Goal: Task Accomplishment & Management: Complete application form

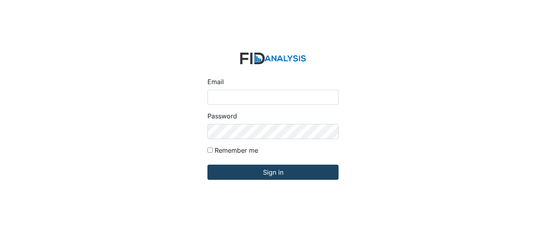
type input "[EMAIL_ADDRESS][DOMAIN_NAME]"
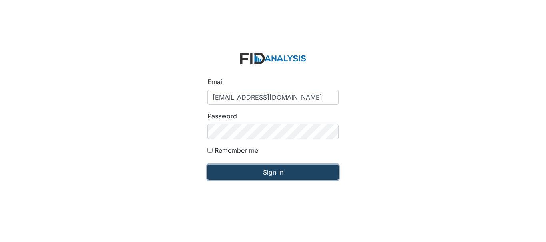
click at [255, 170] on input "Sign in" at bounding box center [272, 172] width 131 height 15
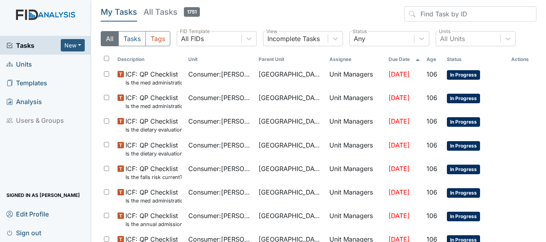
click at [30, 63] on span "Units" at bounding box center [19, 64] width 26 height 12
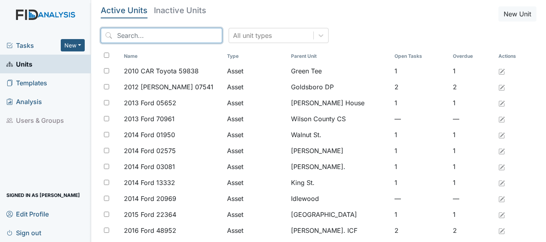
click at [153, 36] on input "search" at bounding box center [161, 35] width 121 height 15
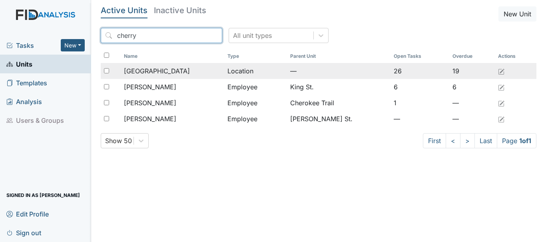
type input "cherry"
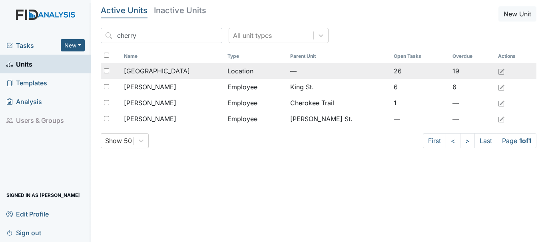
click at [151, 68] on span "Cherry Lane" at bounding box center [157, 71] width 66 height 10
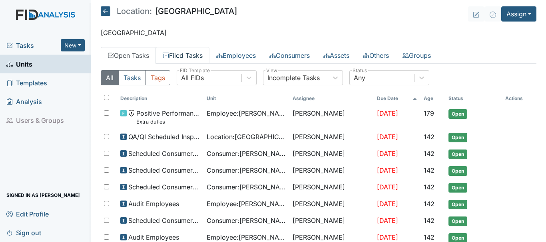
click at [186, 55] on link "Filed Tasks" at bounding box center [183, 55] width 54 height 17
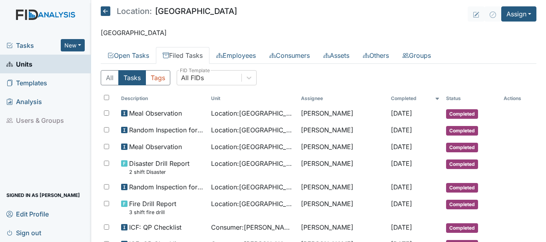
click at [30, 67] on span "Units" at bounding box center [19, 64] width 26 height 12
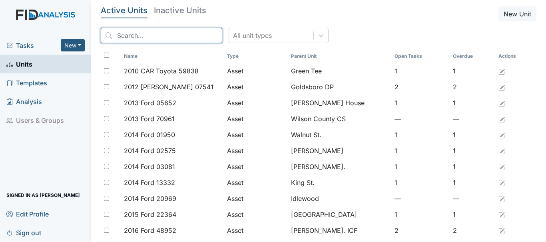
click at [135, 36] on input "search" at bounding box center [161, 35] width 121 height 15
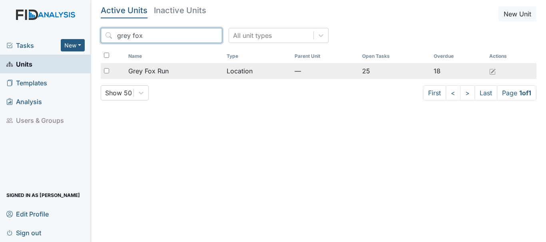
type input "grey fox"
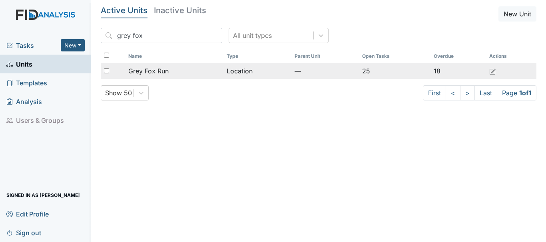
click at [161, 70] on span "Grey Fox Run" at bounding box center [148, 71] width 40 height 10
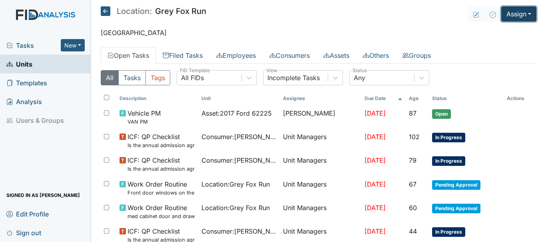
click at [513, 12] on button "Assign" at bounding box center [518, 13] width 35 height 15
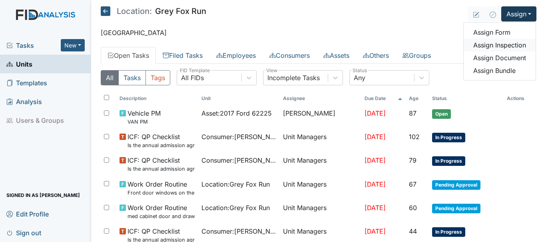
click at [496, 44] on link "Assign Inspection" at bounding box center [499, 45] width 72 height 13
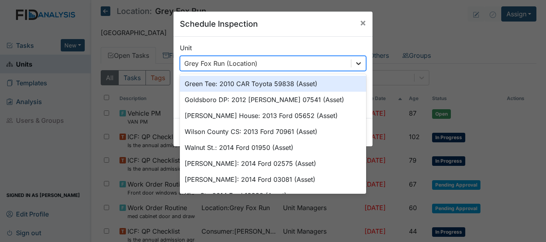
click at [355, 67] on div at bounding box center [358, 63] width 14 height 14
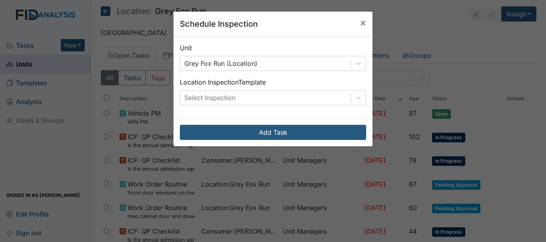
click at [404, 32] on div "Schedule Inspection × Unit Grey Fox Run (Location) Location Inspection Template…" at bounding box center [273, 121] width 546 height 242
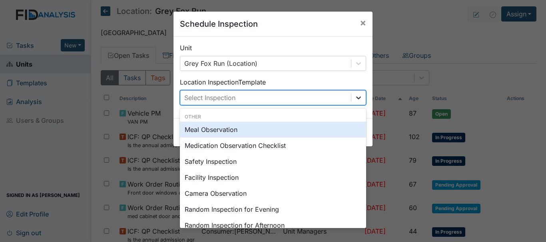
click at [355, 98] on icon at bounding box center [358, 98] width 8 height 8
click at [312, 130] on div "Meal Observation" at bounding box center [273, 130] width 186 height 16
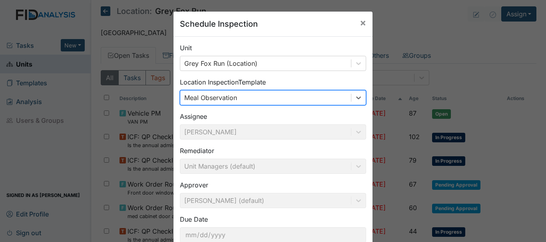
scroll to position [53, 0]
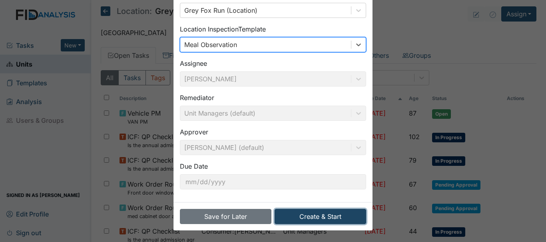
click at [310, 220] on button "Create & Start" at bounding box center [319, 216] width 91 height 15
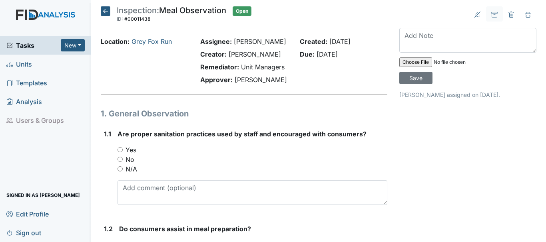
click at [120, 150] on input "Yes" at bounding box center [119, 149] width 5 height 5
radio input "true"
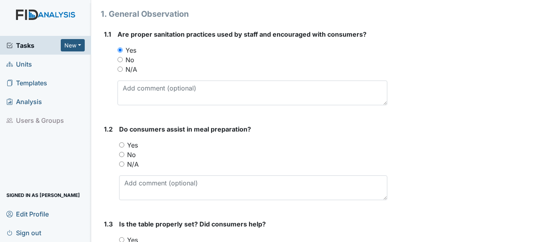
scroll to position [105, 0]
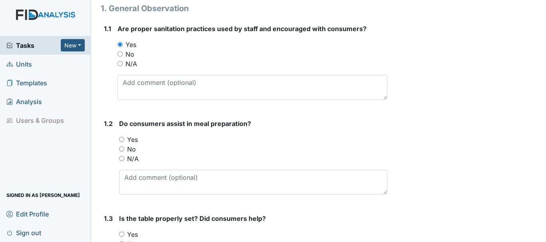
click at [121, 139] on input "Yes" at bounding box center [121, 139] width 5 height 5
radio input "true"
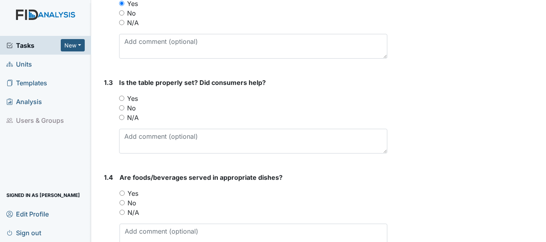
scroll to position [260, 0]
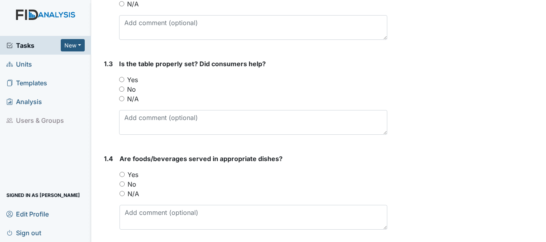
click at [131, 103] on label "N/A" at bounding box center [133, 99] width 12 height 10
click at [124, 101] on input "N/A" at bounding box center [121, 98] width 5 height 5
radio input "true"
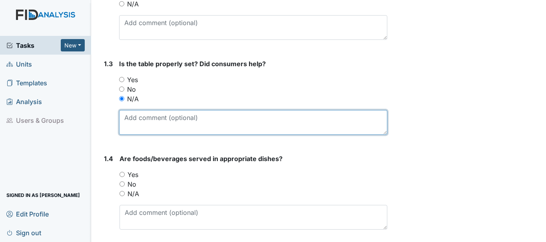
click at [155, 120] on textarea at bounding box center [253, 122] width 268 height 25
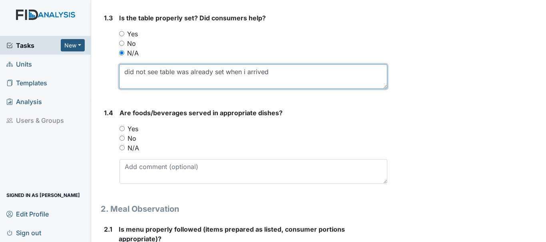
scroll to position [312, 0]
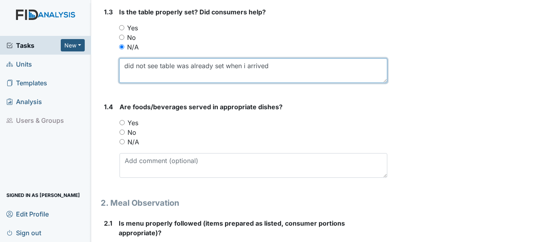
type textarea "did not see table was already set when i arrived"
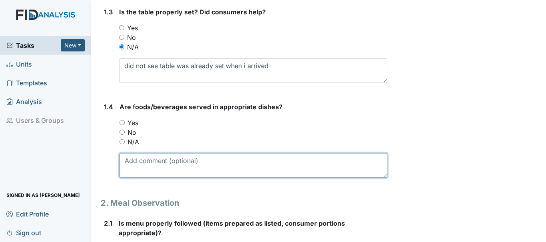
click at [158, 157] on textarea at bounding box center [253, 165] width 268 height 25
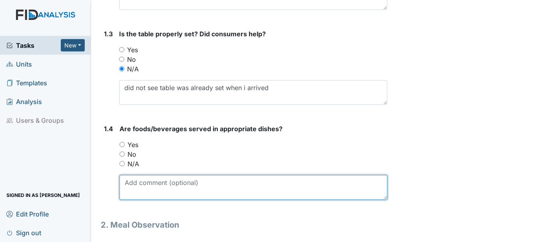
scroll to position [297, 0]
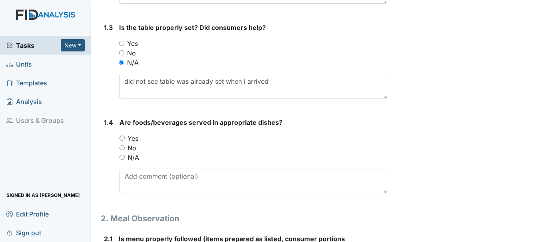
click at [123, 138] on input "Yes" at bounding box center [121, 138] width 5 height 5
radio input "true"
click at [30, 63] on span "Units" at bounding box center [19, 64] width 26 height 12
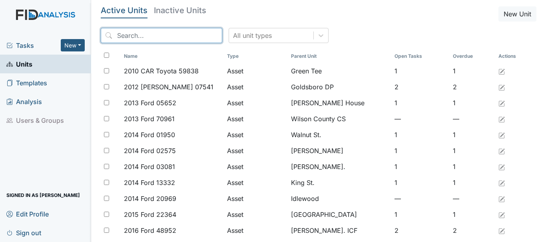
click at [160, 36] on input "search" at bounding box center [161, 35] width 121 height 15
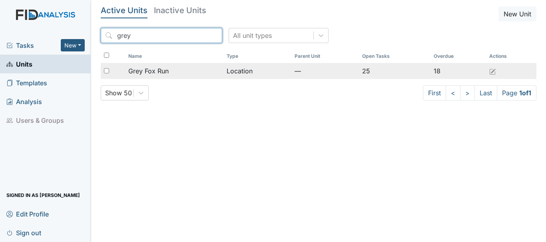
type input "grey"
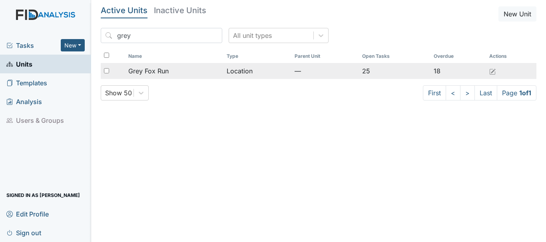
click at [163, 70] on span "Grey Fox Run" at bounding box center [148, 71] width 40 height 10
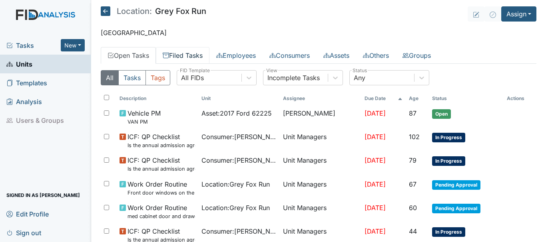
click at [192, 58] on link "Filed Tasks" at bounding box center [183, 55] width 54 height 17
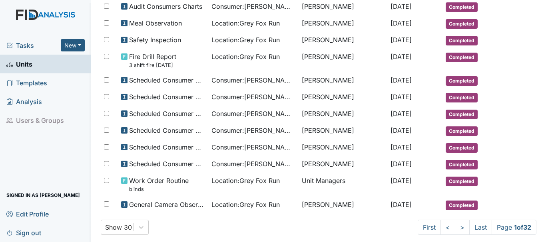
scroll to position [428, 0]
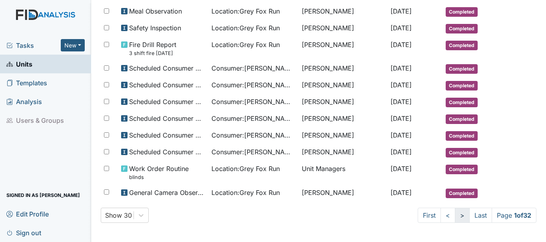
click at [455, 217] on link ">" at bounding box center [462, 215] width 15 height 15
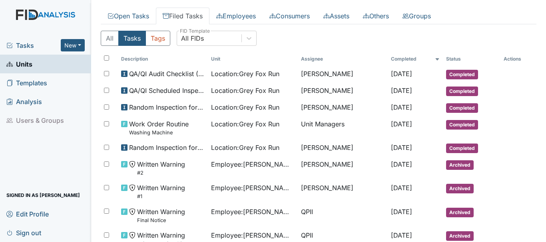
scroll to position [37, 0]
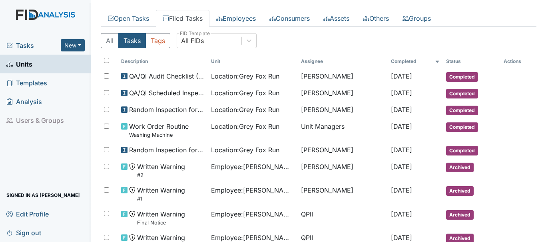
click at [30, 65] on span "Units" at bounding box center [19, 64] width 26 height 12
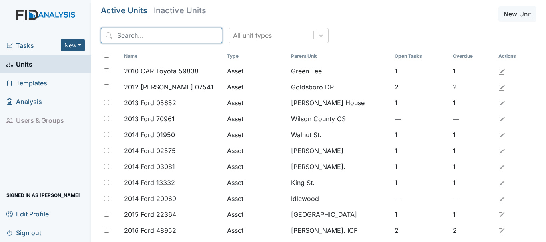
click at [155, 30] on input "search" at bounding box center [161, 35] width 121 height 15
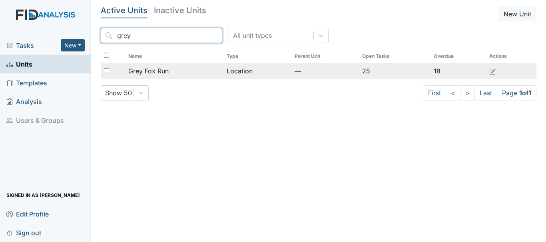
type input "grey"
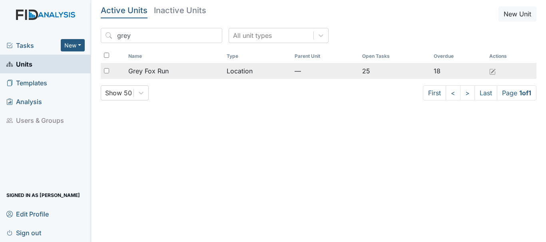
click at [167, 70] on span "Grey Fox Run" at bounding box center [148, 71] width 40 height 10
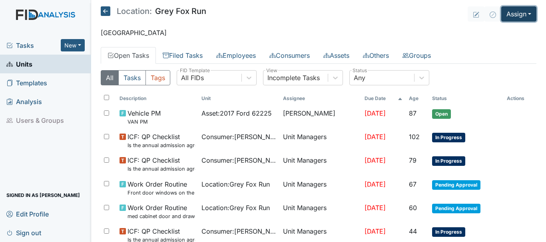
click at [516, 14] on button "Assign" at bounding box center [518, 13] width 35 height 15
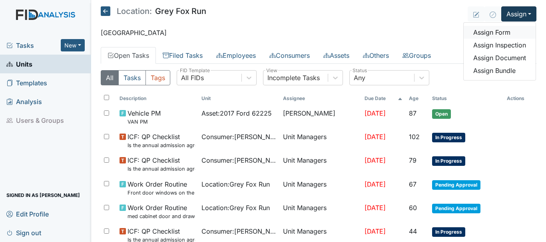
click at [502, 34] on link "Assign Form" at bounding box center [499, 32] width 72 height 13
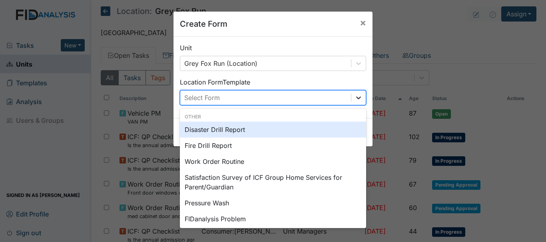
click at [357, 97] on icon at bounding box center [358, 98] width 5 height 3
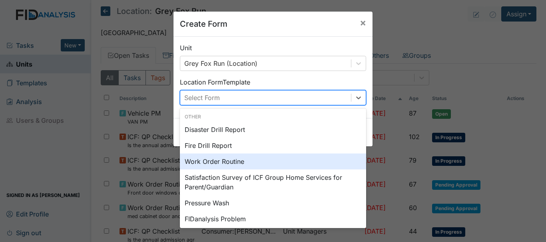
click at [294, 156] on div "Work Order Routine" at bounding box center [273, 162] width 186 height 16
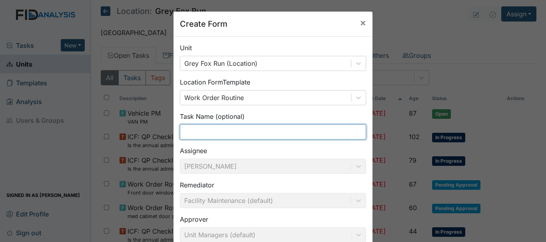
click at [227, 133] on input "text" at bounding box center [273, 132] width 186 height 15
type input "D"
type input "C"
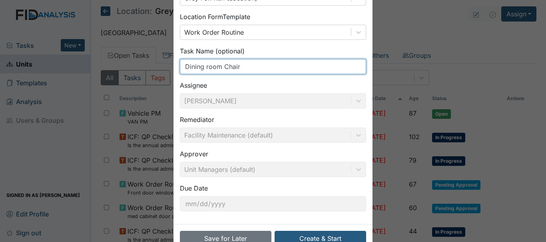
scroll to position [87, 0]
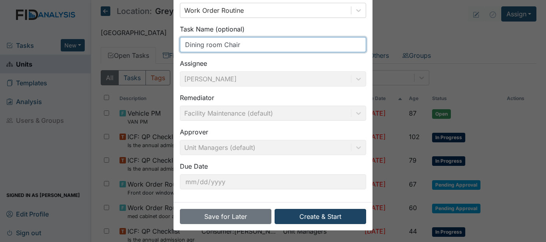
type input "Dining room Chair"
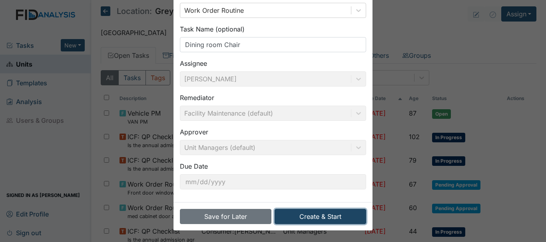
click at [333, 216] on button "Create & Start" at bounding box center [319, 216] width 91 height 15
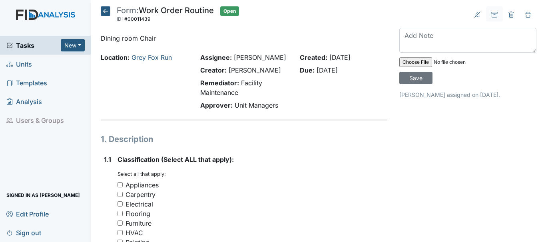
click at [120, 222] on input "Furniture" at bounding box center [119, 223] width 5 height 5
checkbox input "true"
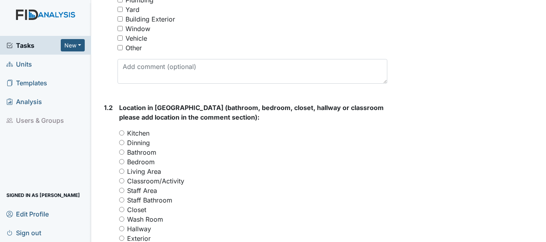
scroll to position [256, 0]
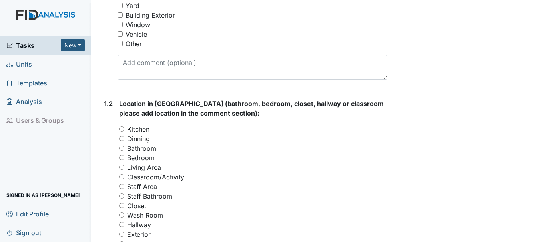
click at [121, 129] on input "Kitchen" at bounding box center [121, 129] width 5 height 5
radio input "true"
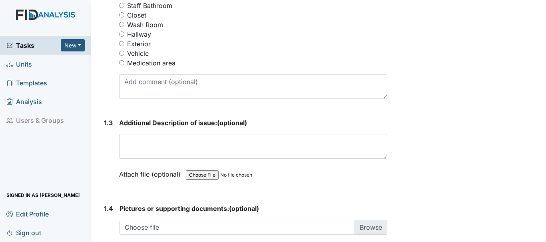
scroll to position [463, 0]
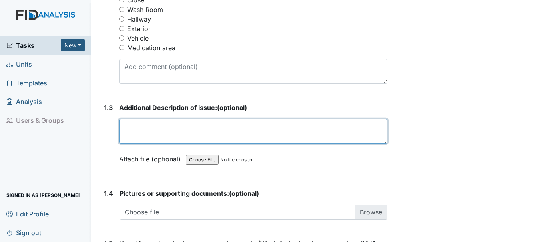
click at [163, 129] on textarea at bounding box center [253, 131] width 268 height 25
type textarea "@"
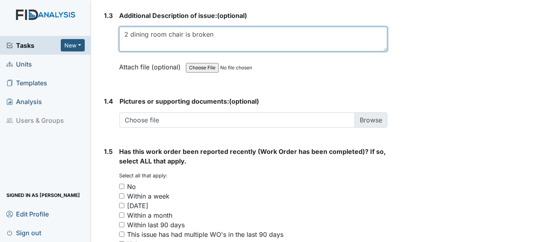
scroll to position [556, 0]
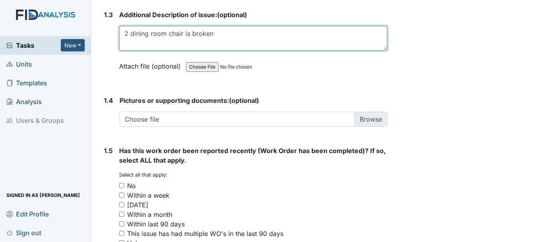
click at [187, 36] on textarea "2 dining room chair is broken" at bounding box center [253, 38] width 268 height 25
click at [181, 32] on textarea "2 dining room chair is broken" at bounding box center [253, 38] width 268 height 25
click at [181, 32] on textarea "2 dining room chaisr is broken" at bounding box center [253, 38] width 268 height 25
click at [187, 33] on textarea "2 dining room chaisr is broken" at bounding box center [253, 38] width 268 height 25
click at [208, 33] on textarea "2 dining room chais broken" at bounding box center [253, 38] width 268 height 25
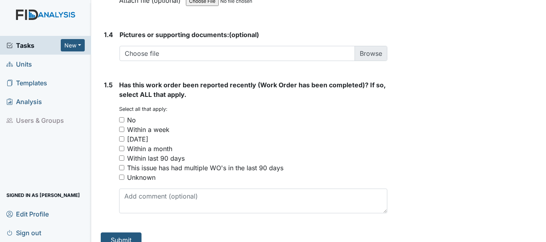
scroll to position [633, 0]
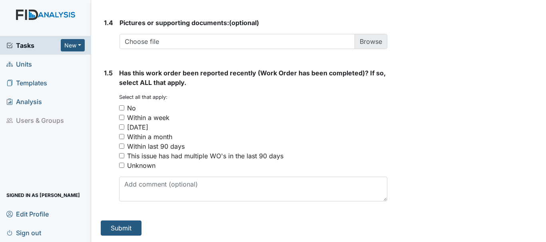
type textarea "2 dining room chairs are broken"
click at [122, 107] on input "No" at bounding box center [121, 107] width 5 height 5
checkbox input "true"
click at [127, 228] on button "Submit" at bounding box center [121, 228] width 41 height 15
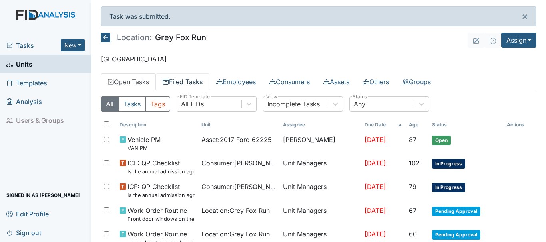
click at [185, 83] on link "Filed Tasks" at bounding box center [183, 81] width 54 height 17
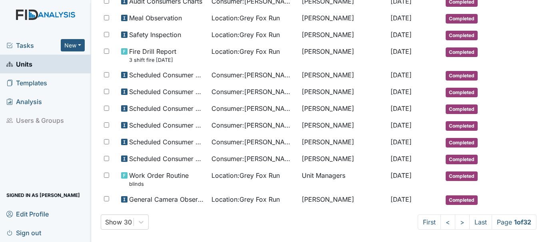
scroll to position [454, 0]
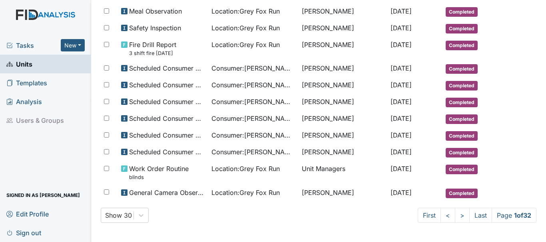
click at [47, 63] on link "Units" at bounding box center [45, 64] width 91 height 19
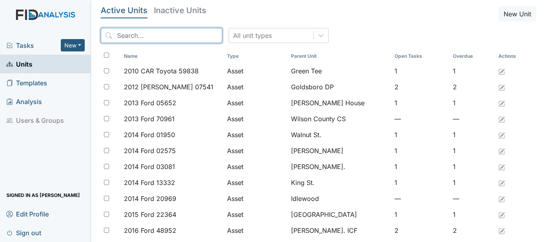
click at [142, 36] on input "search" at bounding box center [161, 35] width 121 height 15
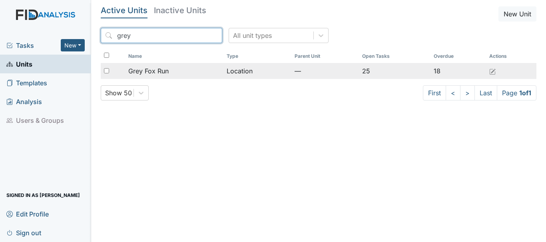
type input "grey"
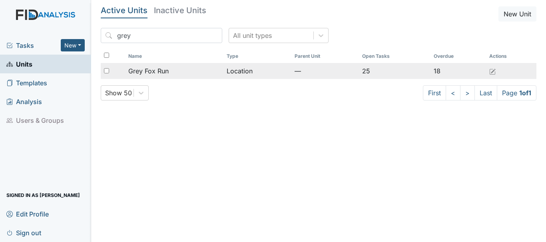
click at [158, 69] on span "Grey Fox Run" at bounding box center [148, 71] width 40 height 10
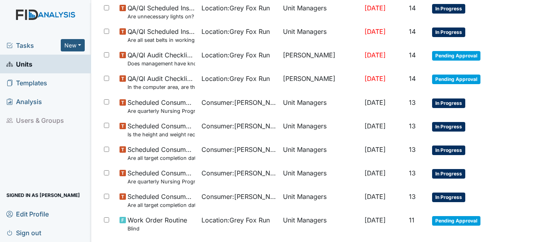
scroll to position [613, 0]
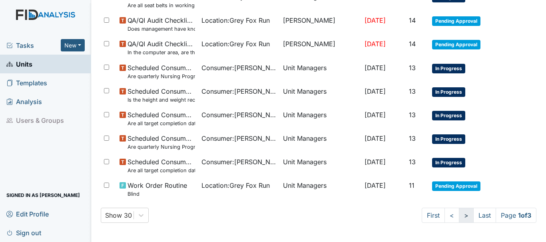
click at [459, 216] on link ">" at bounding box center [466, 215] width 15 height 15
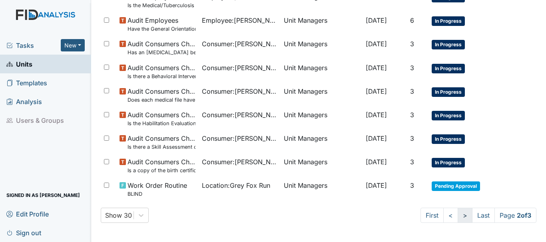
click at [457, 216] on link ">" at bounding box center [464, 215] width 15 height 15
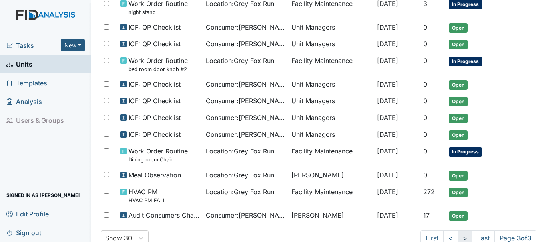
scroll to position [133, 0]
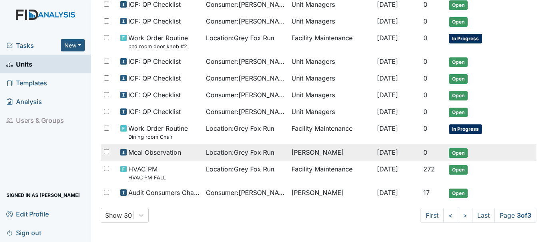
click at [455, 153] on span "Open" at bounding box center [458, 154] width 19 height 10
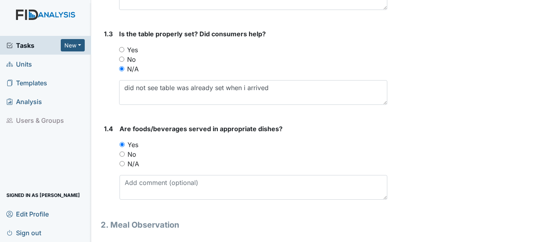
scroll to position [291, 0]
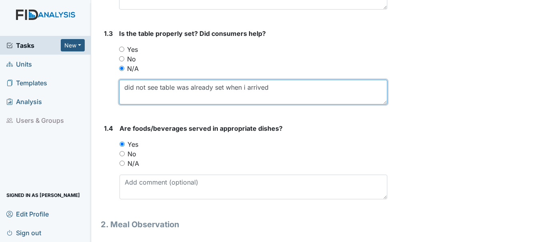
click at [121, 87] on textarea "did not see table was already set when i arrived" at bounding box center [253, 92] width 268 height 25
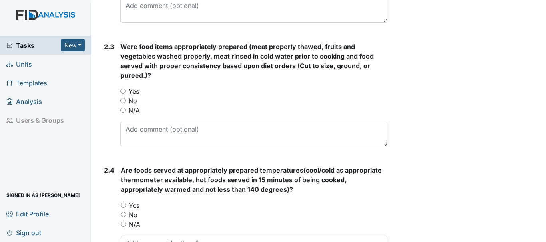
scroll to position [701, 0]
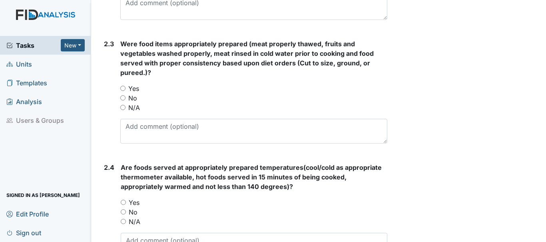
type textarea "Yes. did not see table was already set when i arrived"
click at [25, 61] on span "Units" at bounding box center [19, 64] width 26 height 12
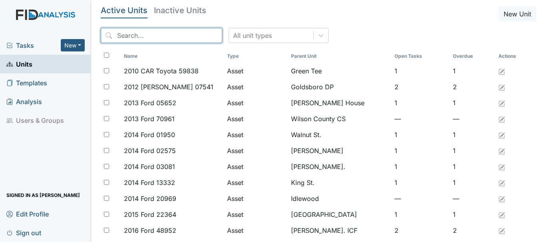
click at [137, 38] on input "search" at bounding box center [161, 35] width 121 height 15
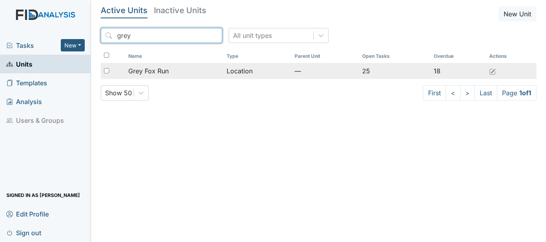
type input "grey"
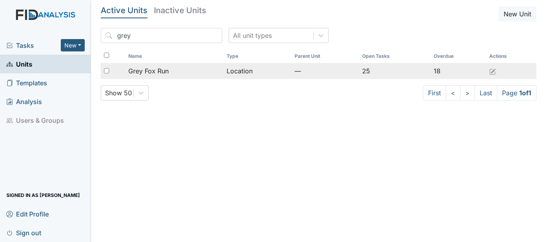
click at [146, 70] on span "Grey Fox Run" at bounding box center [148, 71] width 40 height 10
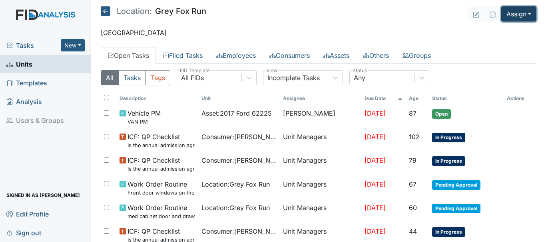
click at [515, 18] on button "Assign" at bounding box center [518, 13] width 35 height 15
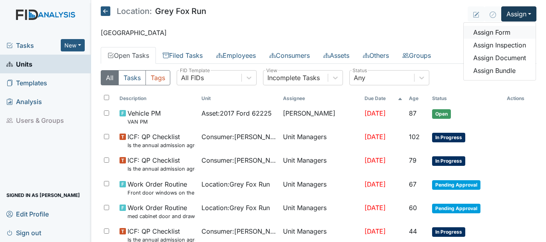
click at [498, 33] on link "Assign Form" at bounding box center [499, 32] width 72 height 13
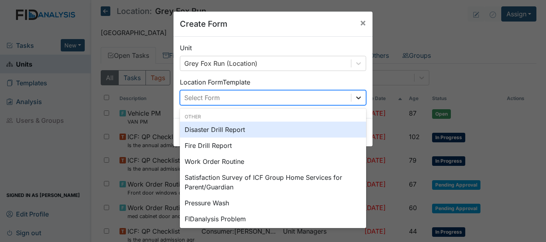
click at [355, 97] on icon at bounding box center [358, 98] width 8 height 8
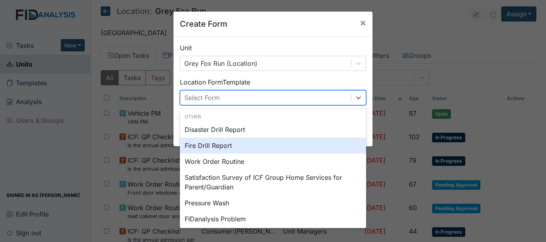
click at [234, 145] on div "Fire Drill Report" at bounding box center [273, 146] width 186 height 16
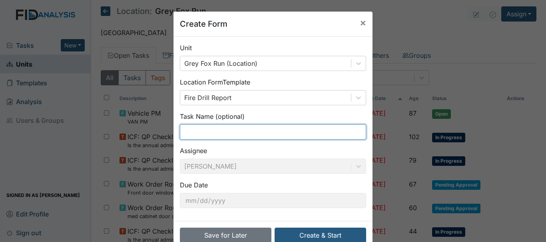
click at [204, 131] on input "text" at bounding box center [273, 132] width 186 height 15
type input "1 shift fire drill"
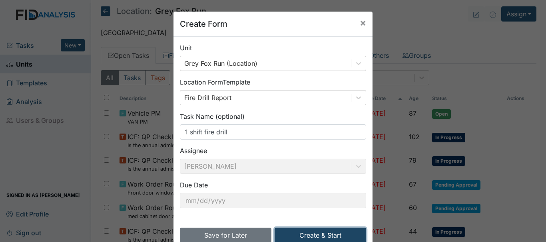
click at [306, 235] on button "Create & Start" at bounding box center [319, 235] width 91 height 15
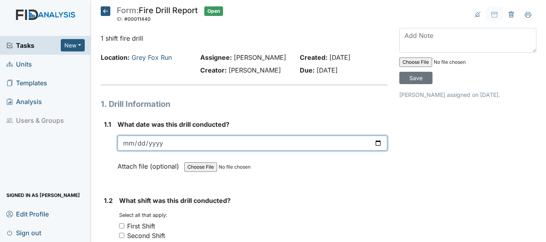
click at [128, 145] on input "date" at bounding box center [252, 143] width 270 height 15
type input "[DATE]"
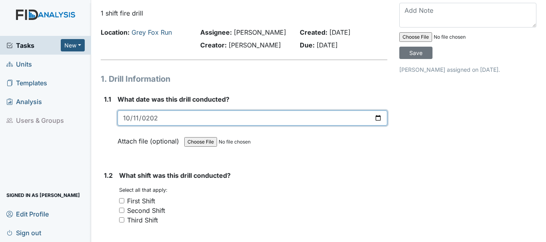
scroll to position [76, 0]
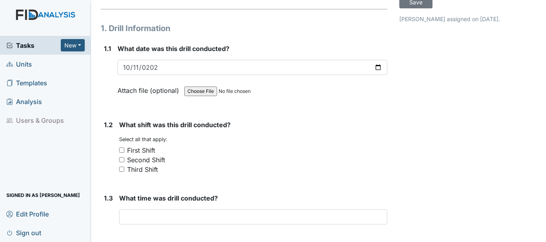
click at [124, 150] on input "First Shift" at bounding box center [121, 150] width 5 height 5
checkbox input "true"
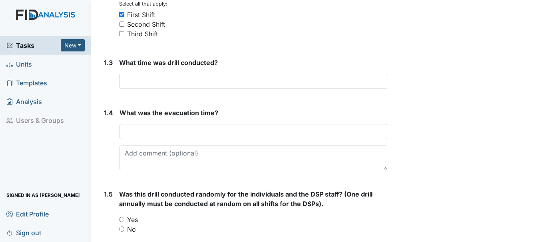
scroll to position [208, 0]
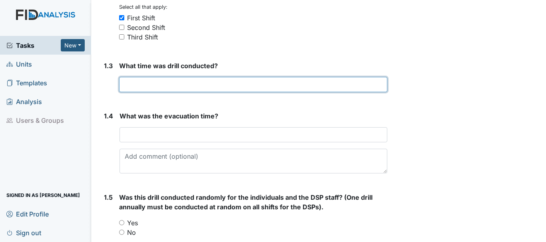
click at [163, 85] on input "text" at bounding box center [253, 84] width 268 height 15
type input "7:40am"
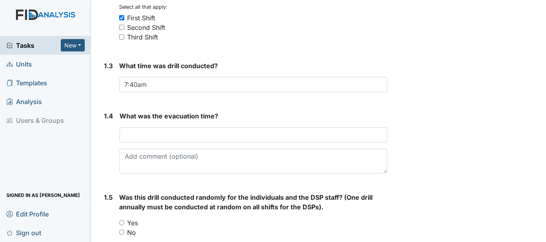
click at [181, 136] on input "text" at bounding box center [253, 134] width 268 height 15
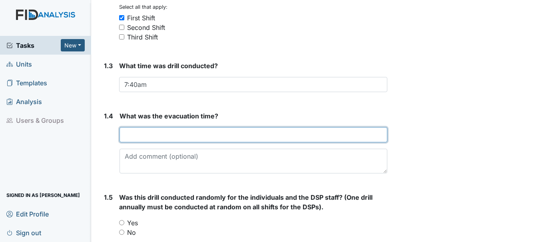
type input "1"
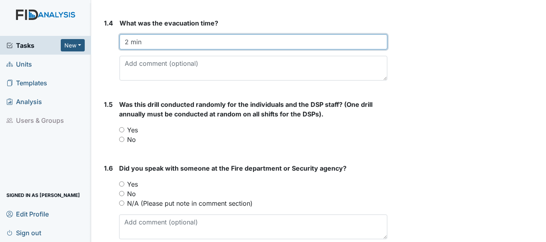
scroll to position [314, 0]
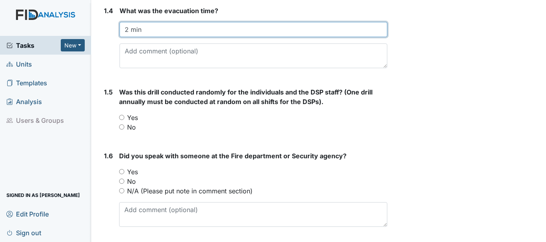
type input "2 min"
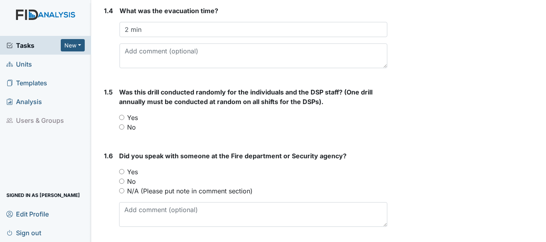
click at [122, 173] on input "Yes" at bounding box center [121, 171] width 5 height 5
radio input "true"
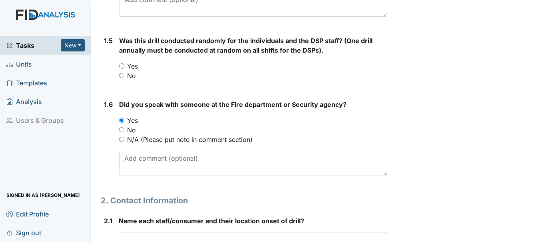
scroll to position [364, 0]
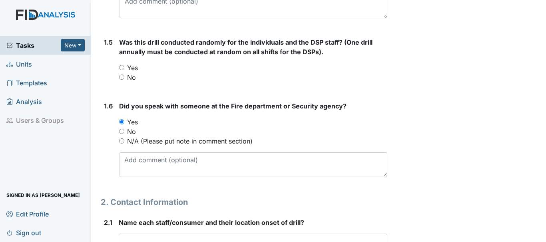
click at [123, 77] on input "No" at bounding box center [121, 77] width 5 height 5
radio input "true"
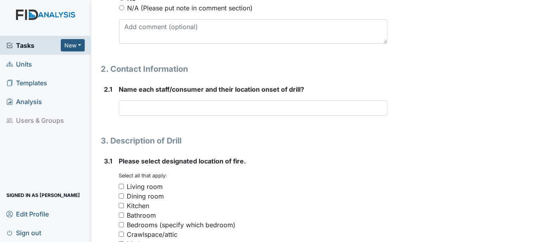
scroll to position [497, 0]
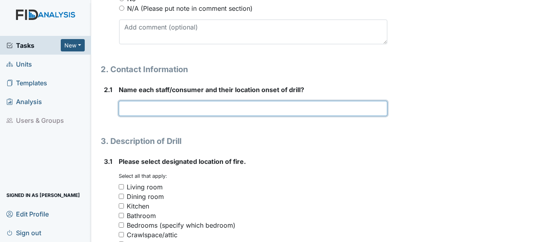
click at [203, 112] on input "text" at bounding box center [253, 108] width 268 height 15
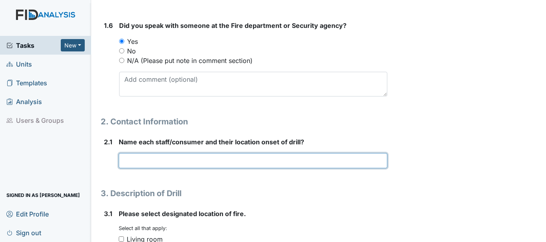
scroll to position [445, 0]
click at [167, 161] on input "Tim med room WD med room" at bounding box center [253, 160] width 268 height 15
click at [215, 162] on input "Tim med room, WD med room" at bounding box center [253, 160] width 268 height 15
type input "Tim med room,Natalyah livingroom, Cyth"
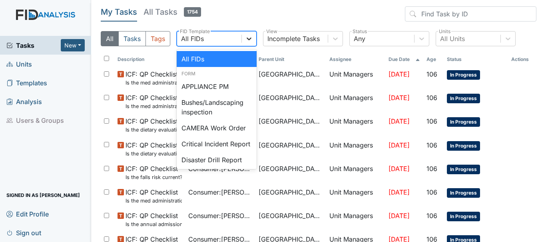
click at [246, 38] on icon at bounding box center [249, 39] width 8 height 8
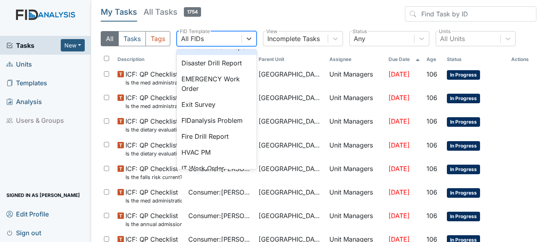
scroll to position [112, 0]
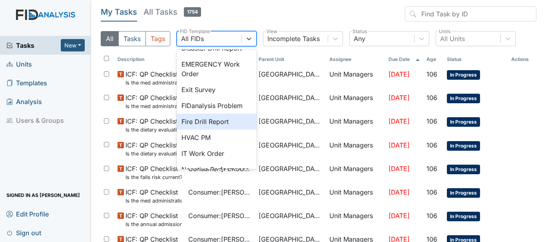
click at [230, 130] on div "Fire Drill Report" at bounding box center [217, 122] width 80 height 16
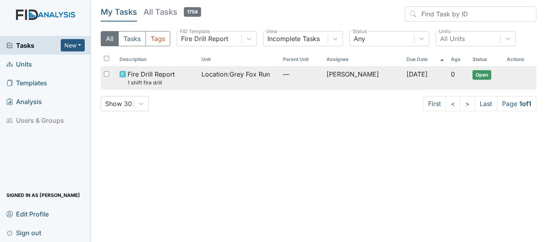
click at [477, 73] on span "Open" at bounding box center [481, 75] width 19 height 10
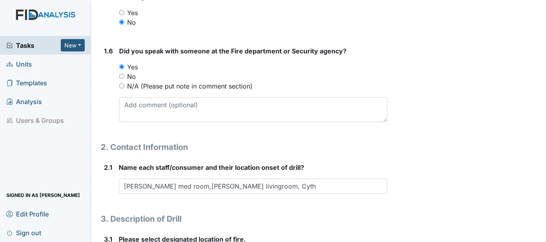
scroll to position [411, 0]
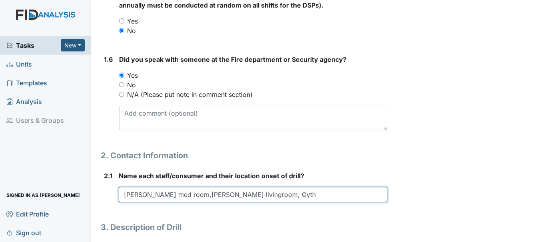
click at [256, 192] on input "[PERSON_NAME] med room,[PERSON_NAME] livingroom, Cyth" at bounding box center [253, 194] width 268 height 15
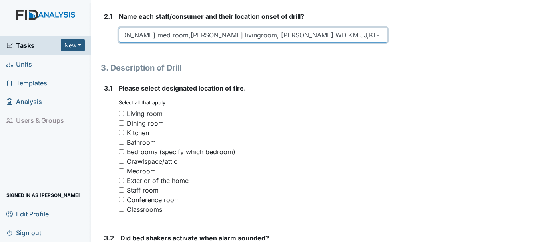
scroll to position [579, 0]
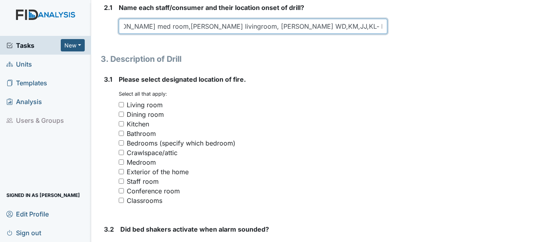
type input "Tim med room,Natalyah livingroom, Cynthia hallway WD,KM,JJ,KL- livingroom CB be…"
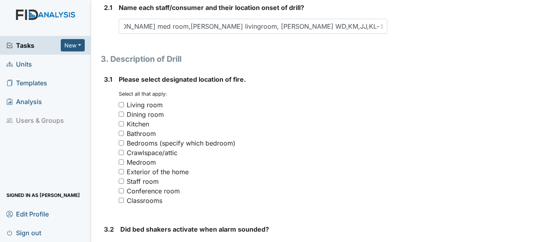
click at [123, 141] on input "Bedrooms (specify which bedroom)" at bounding box center [121, 143] width 5 height 5
checkbox input "true"
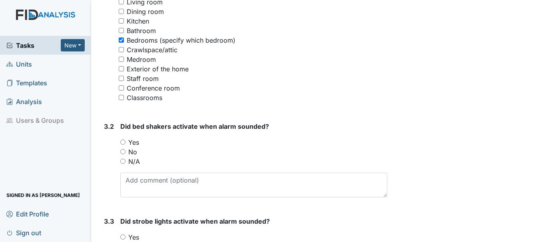
scroll to position [701, 0]
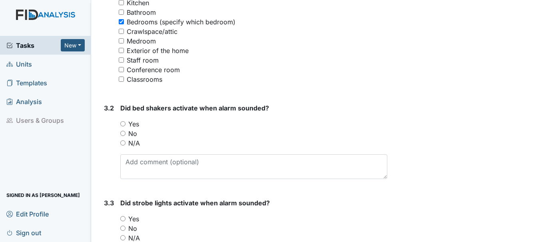
click at [123, 141] on input "N/A" at bounding box center [122, 143] width 5 height 5
radio input "true"
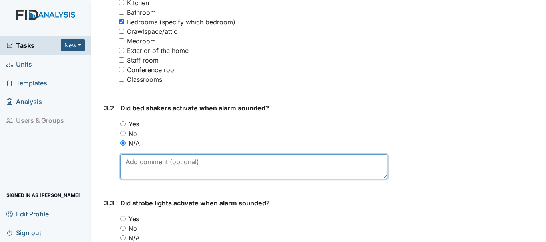
click at [167, 164] on textarea at bounding box center [253, 167] width 267 height 25
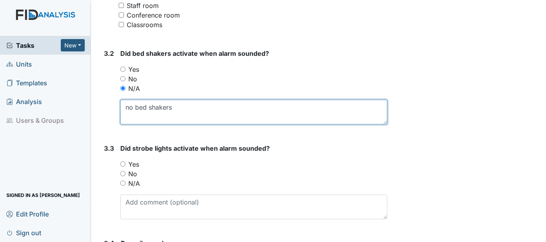
scroll to position [759, 0]
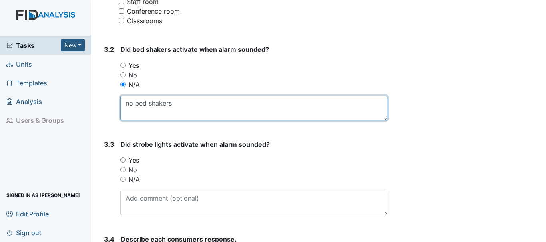
type textarea "no bed shakers"
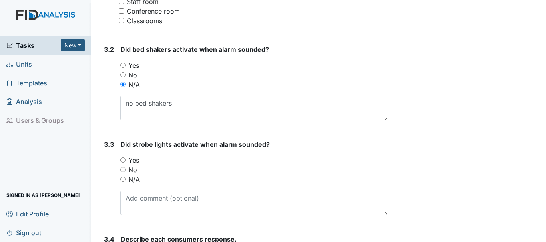
click at [123, 158] on input "Yes" at bounding box center [122, 160] width 5 height 5
radio input "true"
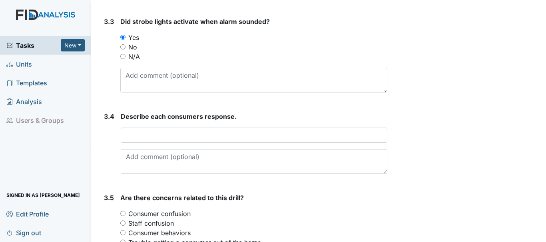
scroll to position [883, 0]
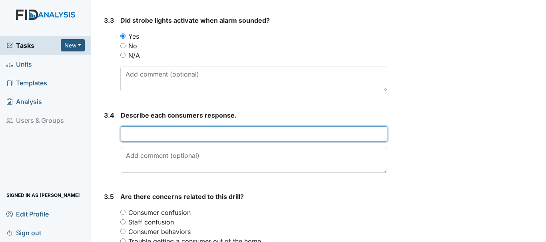
click at [172, 136] on input "text" at bounding box center [254, 134] width 266 height 15
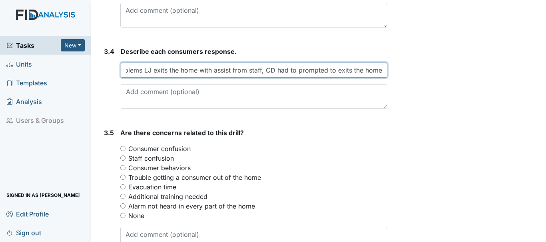
scroll to position [948, 0]
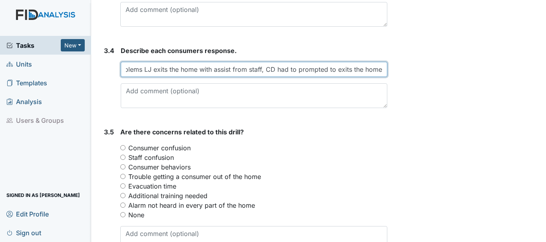
type input "KL, JJ, KM, WD exits the home no problems LJ exits the home with assist from st…"
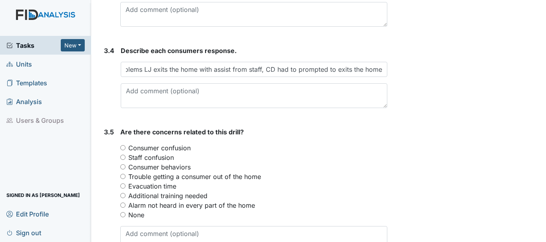
click at [123, 177] on input "Trouble getting a consumer out of the home" at bounding box center [122, 176] width 5 height 5
radio input "true"
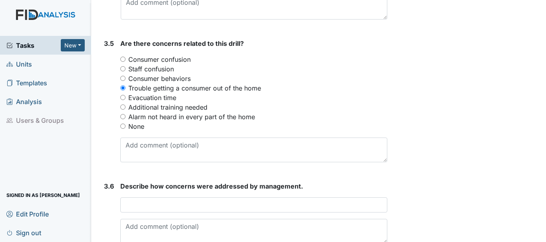
scroll to position [1079, 0]
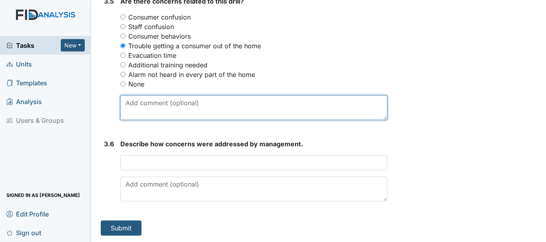
click at [164, 114] on textarea at bounding box center [253, 107] width 267 height 25
type textarea "S"
type textarea "CD had to prompted to exit the home"
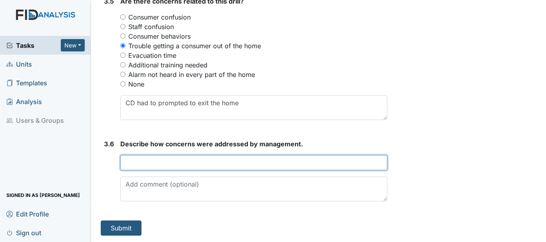
click at [191, 165] on input "text" at bounding box center [253, 162] width 267 height 15
type input "S"
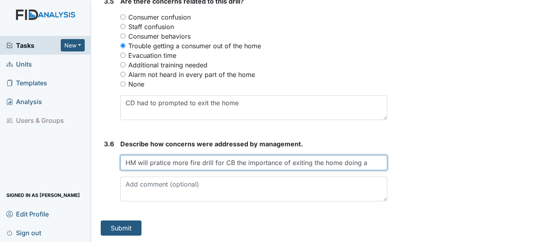
click at [244, 164] on input "HM will pratice more fire drill for CB the importance of exiting the home doing…" at bounding box center [253, 162] width 267 height 15
click at [377, 163] on input "HM will pratice more fire drill for CB to know the importance of exiting the ho…" at bounding box center [253, 162] width 267 height 15
type input "HM will pratice more fire drill for CB to know the importance of exiting the ho…"
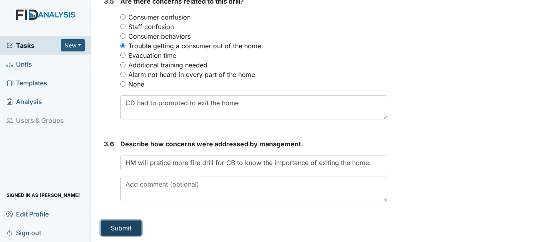
click at [120, 227] on button "Submit" at bounding box center [121, 228] width 41 height 15
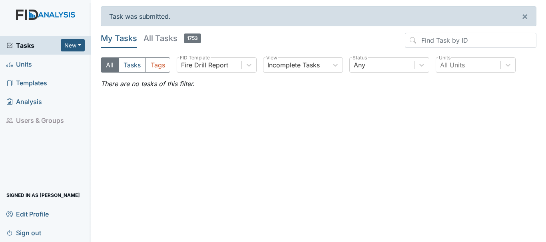
click at [29, 67] on span "Units" at bounding box center [19, 64] width 26 height 12
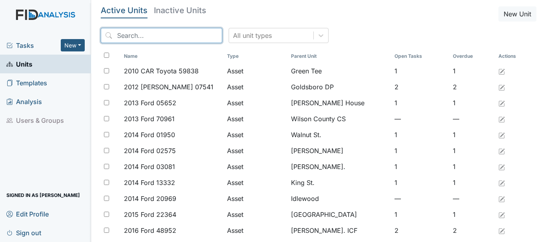
click at [149, 32] on input "search" at bounding box center [161, 35] width 121 height 15
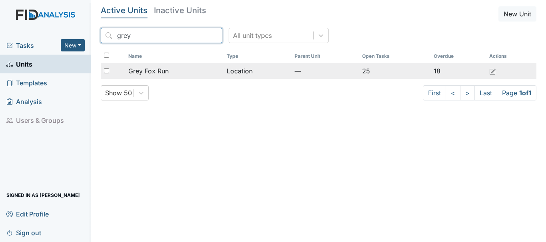
type input "grey"
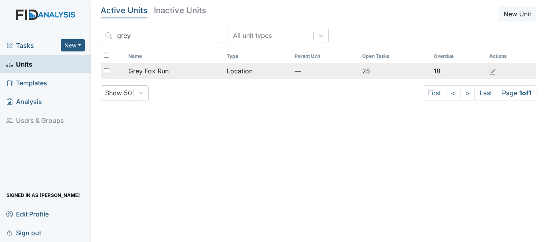
click at [165, 68] on span "Grey Fox Run" at bounding box center [148, 71] width 40 height 10
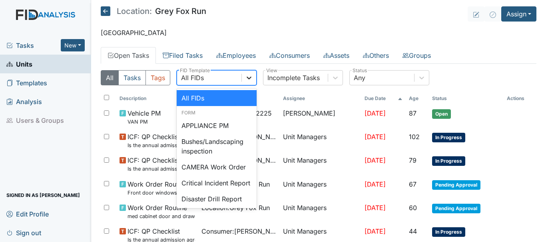
click at [249, 79] on icon at bounding box center [249, 78] width 8 height 8
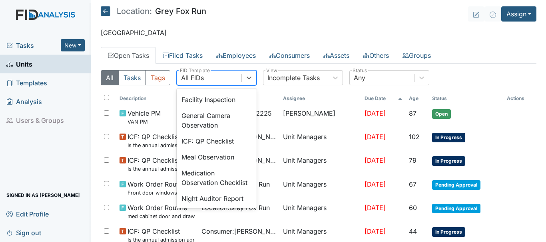
scroll to position [548, 0]
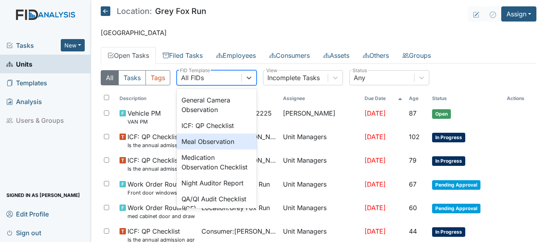
click at [219, 150] on div "Meal Observation" at bounding box center [217, 142] width 80 height 16
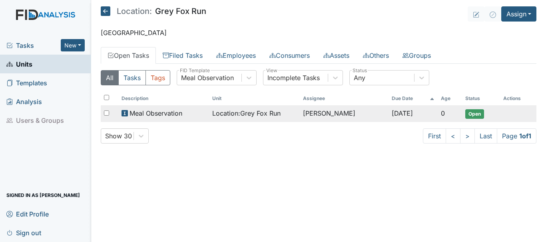
click at [467, 109] on td "Open" at bounding box center [481, 113] width 38 height 17
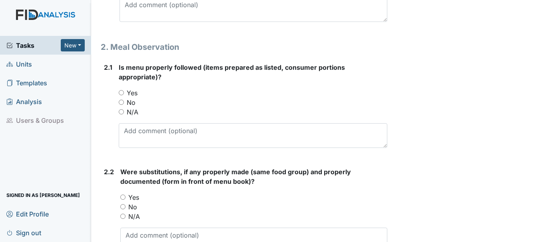
scroll to position [471, 0]
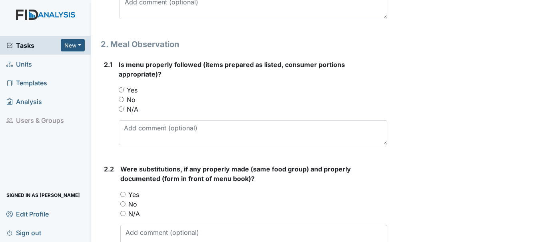
click at [120, 88] on input "Yes" at bounding box center [121, 89] width 5 height 5
radio input "true"
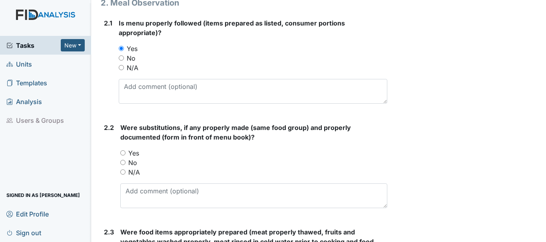
scroll to position [514, 0]
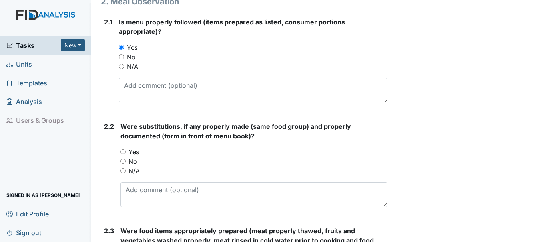
click at [123, 151] on input "Yes" at bounding box center [122, 151] width 5 height 5
radio input "true"
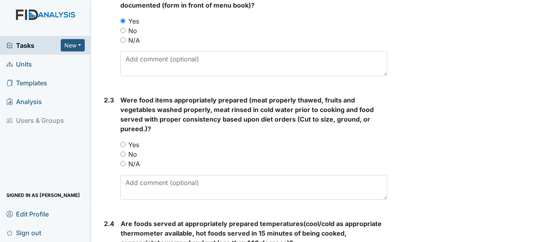
scroll to position [646, 0]
click at [123, 143] on input "Yes" at bounding box center [122, 143] width 5 height 5
radio input "true"
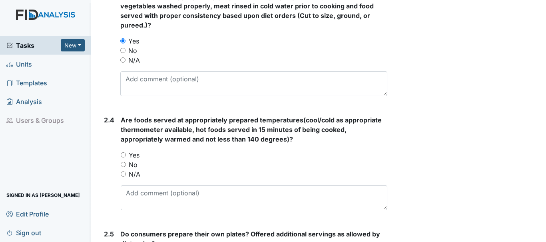
scroll to position [753, 0]
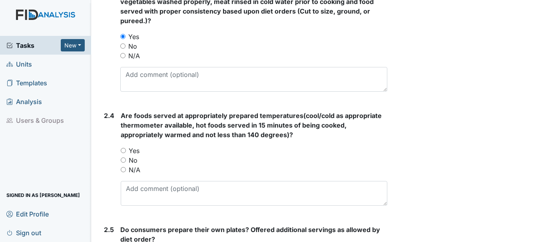
click at [125, 148] on input "Yes" at bounding box center [123, 150] width 5 height 5
radio input "true"
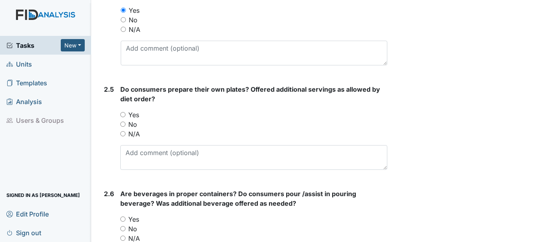
scroll to position [895, 0]
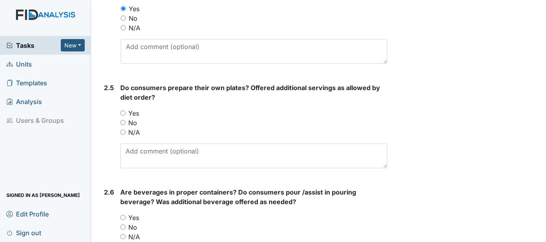
click at [123, 112] on input "Yes" at bounding box center [122, 113] width 5 height 5
radio input "true"
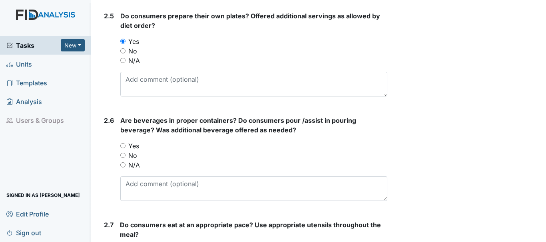
scroll to position [973, 0]
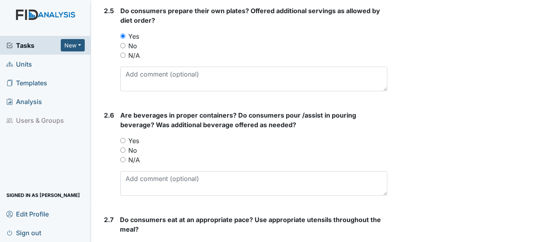
click at [124, 139] on input "Yes" at bounding box center [122, 140] width 5 height 5
radio input "true"
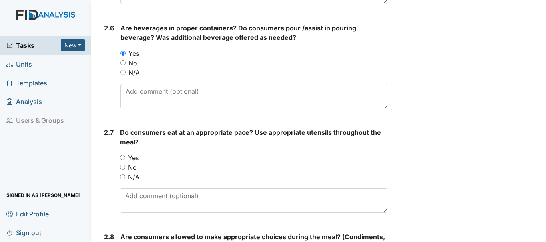
scroll to position [1064, 0]
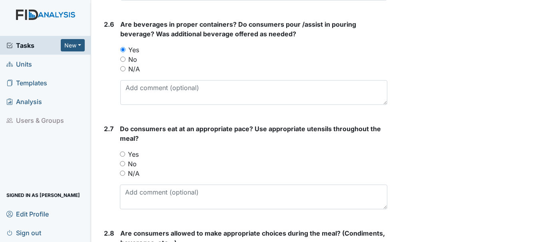
click at [123, 152] on input "Yes" at bounding box center [122, 154] width 5 height 5
radio input "true"
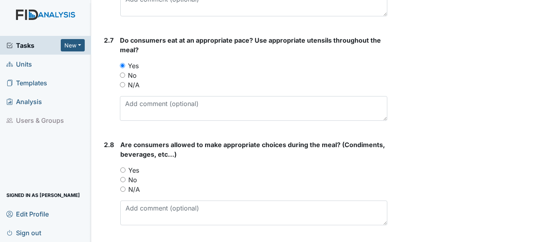
scroll to position [1155, 0]
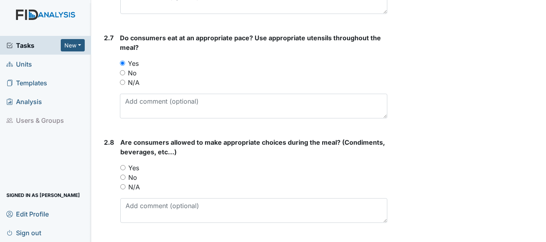
click at [123, 167] on input "Yes" at bounding box center [122, 167] width 5 height 5
radio input "true"
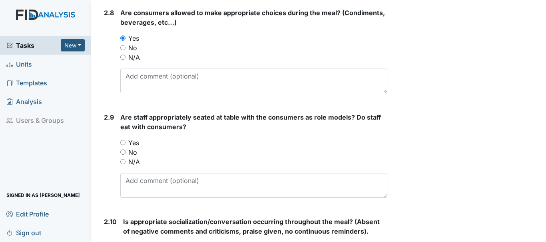
scroll to position [1292, 0]
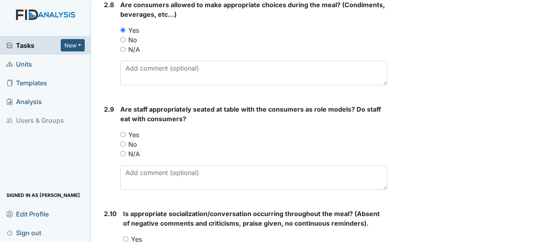
click at [125, 135] on input "Yes" at bounding box center [122, 134] width 5 height 5
radio input "true"
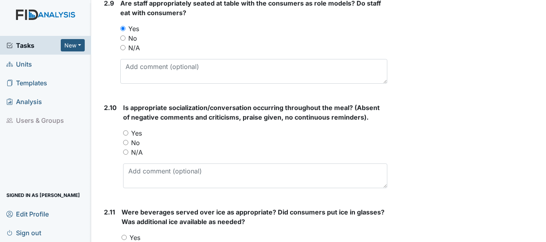
scroll to position [1401, 0]
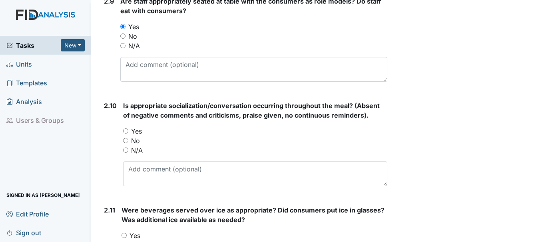
click at [125, 131] on input "Yes" at bounding box center [125, 131] width 5 height 5
radio input "true"
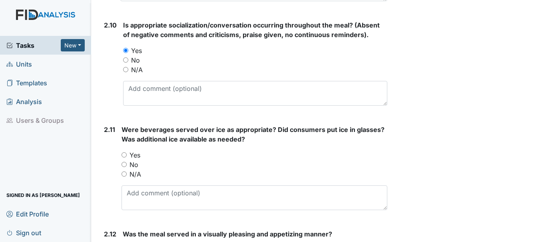
scroll to position [1482, 0]
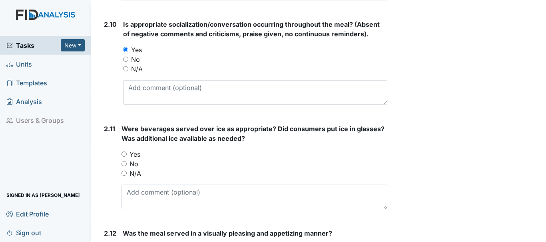
click at [124, 173] on input "N/A" at bounding box center [123, 173] width 5 height 5
radio input "true"
click at [123, 165] on input "No" at bounding box center [123, 163] width 5 height 5
radio input "true"
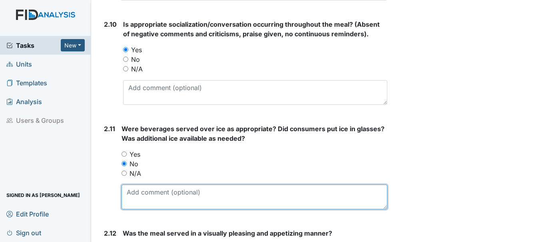
click at [156, 193] on textarea at bounding box center [254, 197] width 266 height 25
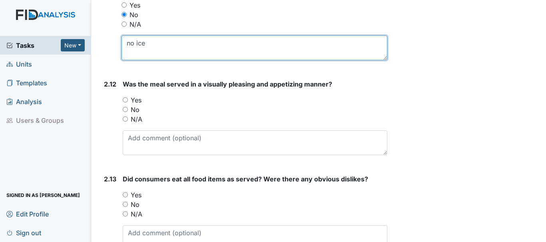
scroll to position [1649, 0]
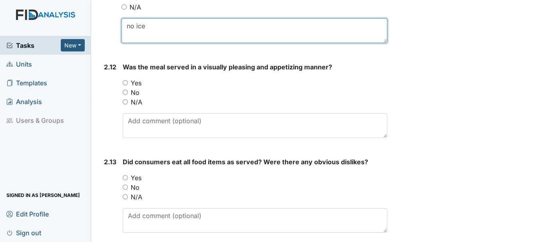
type textarea "no ice"
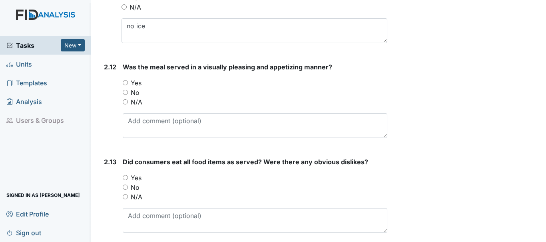
click at [125, 80] on input "Yes" at bounding box center [125, 82] width 5 height 5
radio input "true"
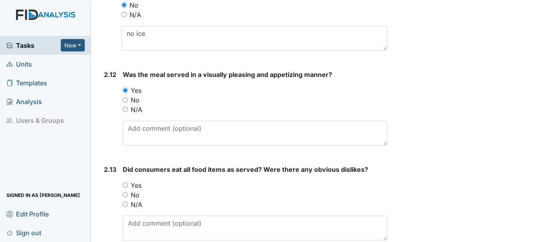
scroll to position [1641, 0]
click at [124, 100] on input "No" at bounding box center [125, 100] width 5 height 5
radio input "true"
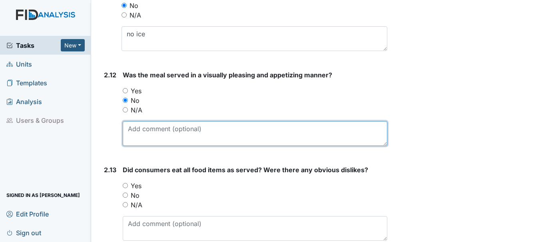
click at [161, 132] on textarea at bounding box center [255, 133] width 264 height 25
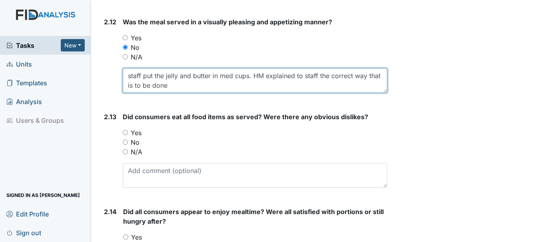
scroll to position [1697, 0]
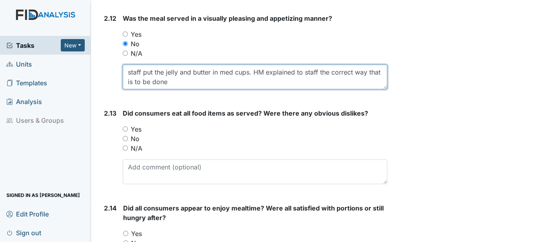
type textarea "staff put the jelly and butter in med cups. HM explained to staff the correct w…"
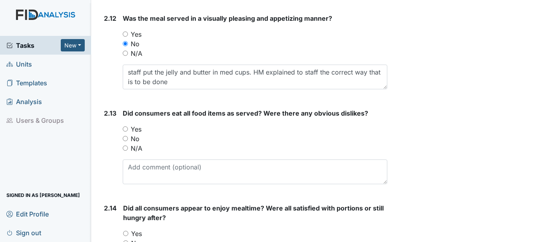
click at [127, 127] on input "Yes" at bounding box center [125, 129] width 5 height 5
radio input "true"
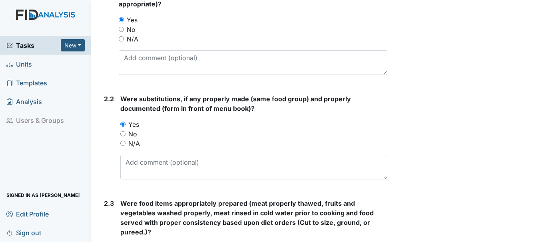
scroll to position [540, 0]
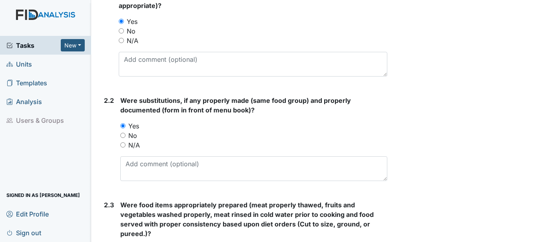
click at [123, 135] on input "No" at bounding box center [122, 135] width 5 height 5
radio input "true"
click at [165, 167] on textarea at bounding box center [253, 169] width 267 height 25
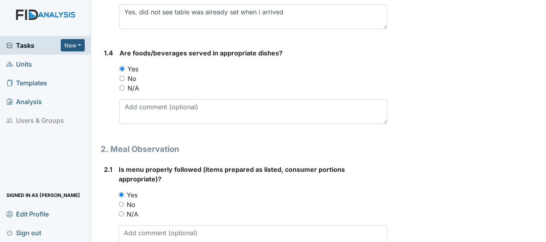
scroll to position [365, 0]
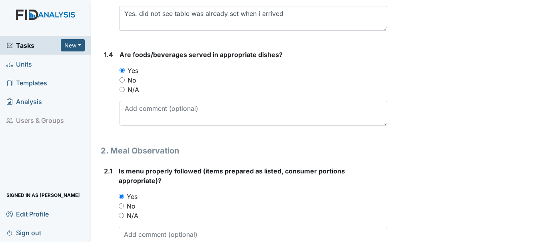
type textarea "no substituitions needed"
click at [122, 80] on input "No" at bounding box center [121, 79] width 5 height 5
radio input "true"
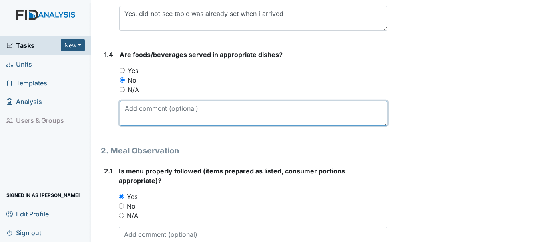
click at [179, 113] on textarea at bounding box center [253, 113] width 268 height 25
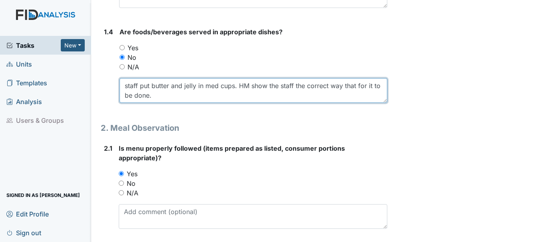
scroll to position [387, 0]
click at [355, 88] on textarea "staff put butter and jelly in med cups. HM show the staff the correct way that …" at bounding box center [253, 91] width 268 height 25
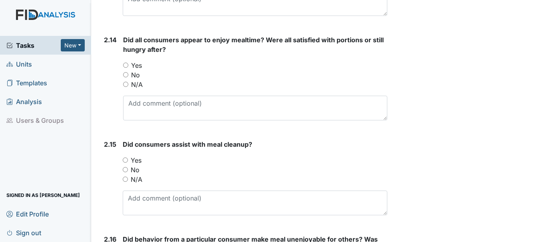
scroll to position [1866, 0]
type textarea "staff put butter and jelly in med cups. HM show the staff the correct way for i…"
click at [124, 63] on input "Yes" at bounding box center [125, 65] width 5 height 5
radio input "true"
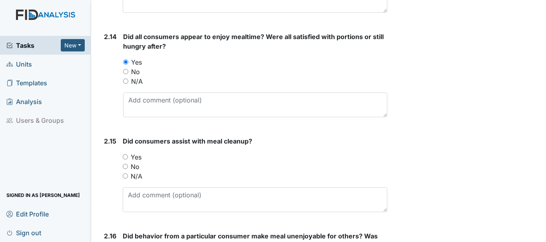
scroll to position [1874, 0]
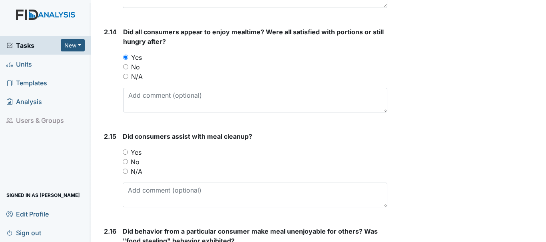
click at [126, 152] on input "Yes" at bounding box center [125, 152] width 5 height 5
radio input "true"
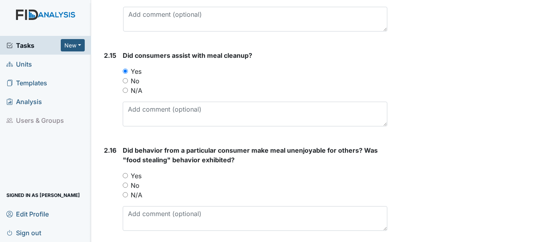
scroll to position [1963, 0]
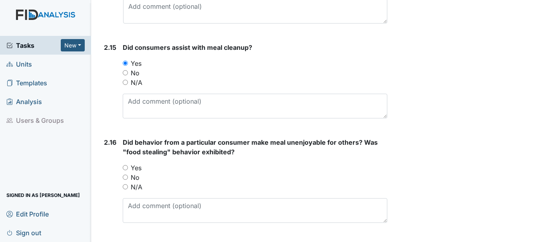
click at [127, 177] on input "No" at bounding box center [125, 177] width 5 height 5
radio input "true"
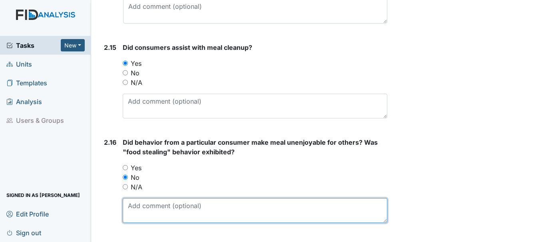
click at [181, 209] on textarea at bounding box center [255, 211] width 264 height 25
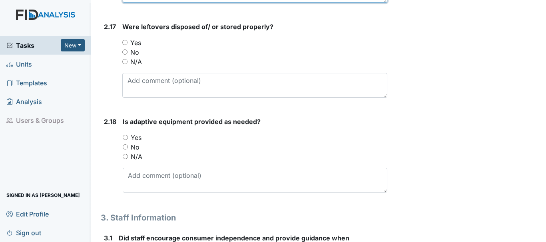
scroll to position [2184, 0]
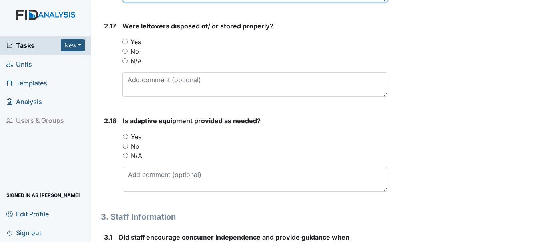
type textarea "no behaviors"
click at [125, 136] on input "Yes" at bounding box center [125, 136] width 5 height 5
radio input "true"
click at [125, 41] on input "Yes" at bounding box center [124, 41] width 5 height 5
radio input "true"
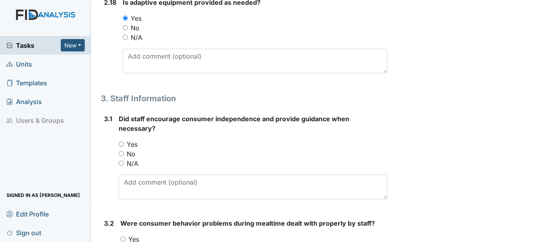
scroll to position [2309, 0]
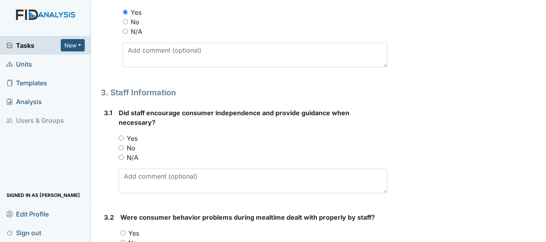
click at [122, 138] on input "Yes" at bounding box center [121, 138] width 5 height 5
radio input "true"
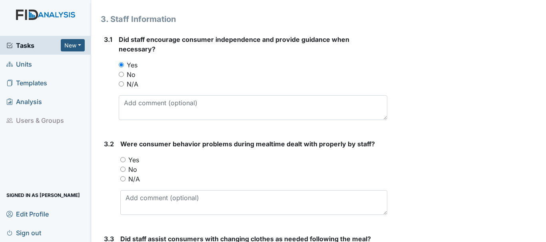
scroll to position [2383, 0]
click at [123, 180] on input "N/A" at bounding box center [122, 178] width 5 height 5
radio input "true"
click at [123, 169] on input "No" at bounding box center [122, 168] width 5 height 5
radio input "true"
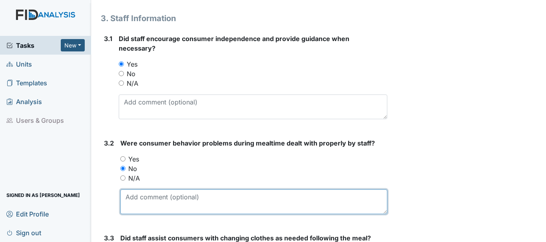
click at [181, 199] on textarea at bounding box center [253, 202] width 267 height 25
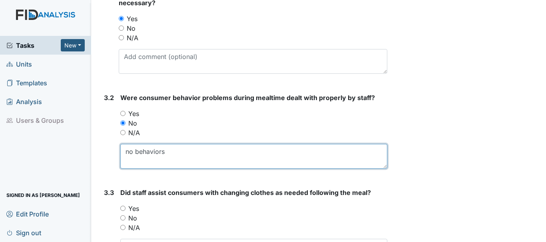
scroll to position [2491, 0]
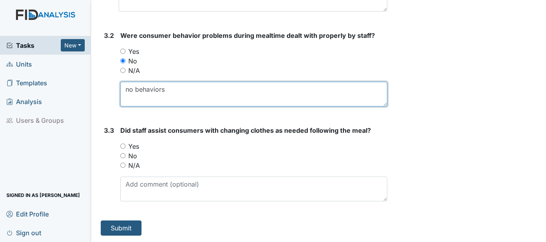
type textarea "no behaviors"
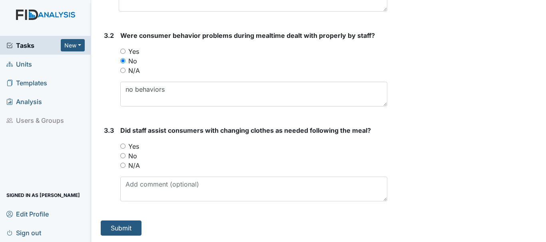
click at [123, 165] on input "N/A" at bounding box center [122, 165] width 5 height 5
radio input "true"
click at [124, 229] on button "Submit" at bounding box center [121, 228] width 41 height 15
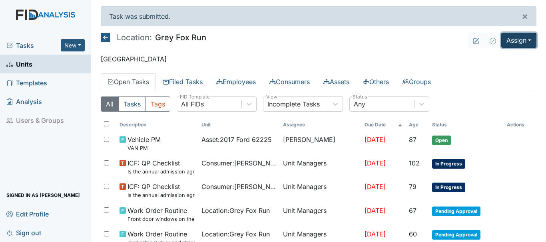
click at [510, 41] on button "Assign" at bounding box center [518, 40] width 35 height 15
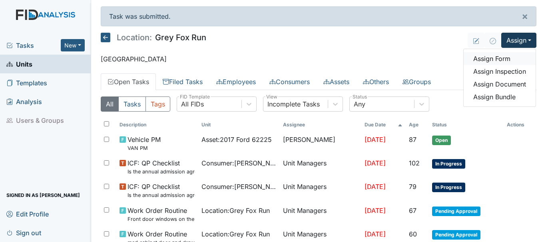
click at [492, 56] on link "Assign Form" at bounding box center [499, 58] width 72 height 13
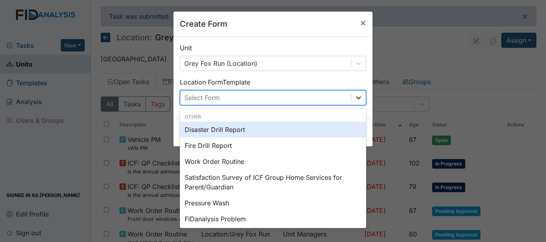
click at [357, 95] on icon at bounding box center [358, 98] width 8 height 8
click at [281, 130] on div "Disaster Drill Report" at bounding box center [273, 130] width 186 height 16
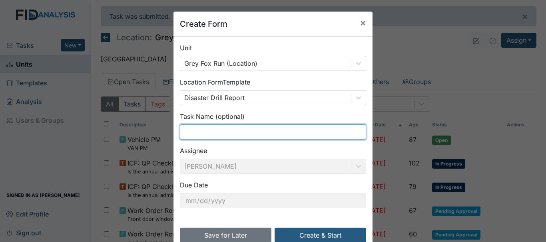
click at [228, 135] on input "text" at bounding box center [273, 132] width 186 height 15
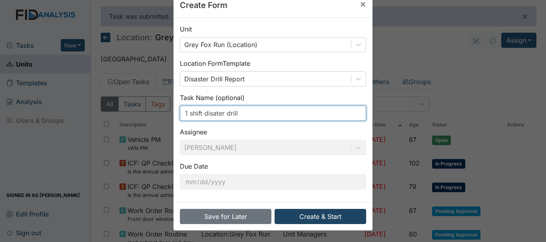
type input "1 shift disater drill"
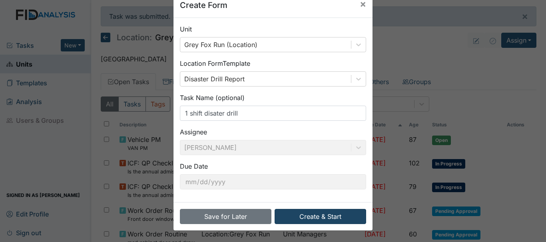
click at [318, 222] on button "Create & Start" at bounding box center [319, 216] width 91 height 15
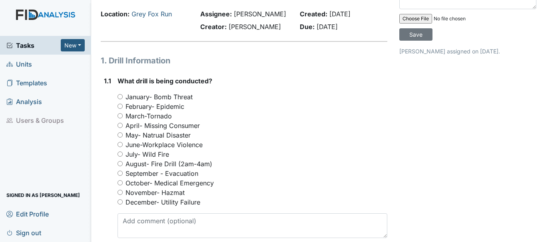
scroll to position [50, 0]
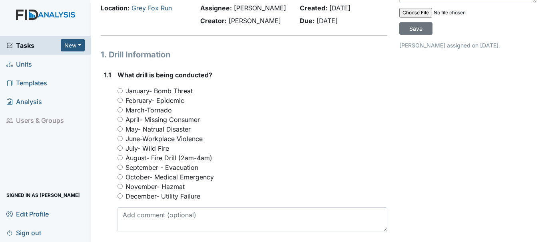
click at [138, 185] on label "November- Hazmat" at bounding box center [154, 187] width 59 height 10
click at [123, 185] on input "November- Hazmat" at bounding box center [119, 186] width 5 height 5
radio input "true"
click at [122, 169] on input "September - Evacuation" at bounding box center [119, 167] width 5 height 5
radio input "true"
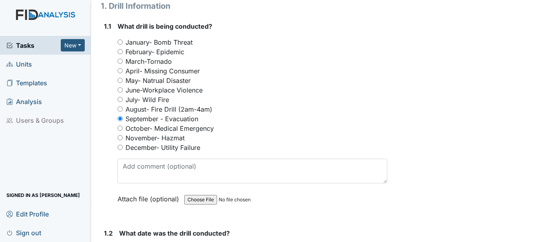
scroll to position [97, 0]
click at [120, 129] on input "October- Medical Emergency" at bounding box center [119, 129] width 5 height 5
radio input "true"
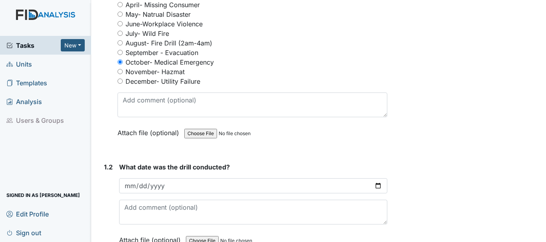
scroll to position [201, 0]
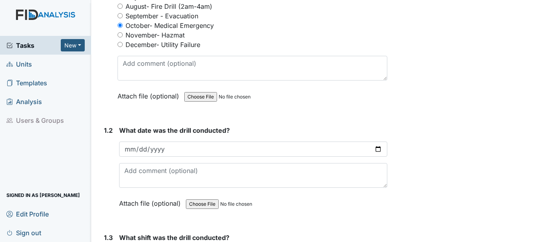
click at [134, 153] on input "date" at bounding box center [253, 149] width 268 height 15
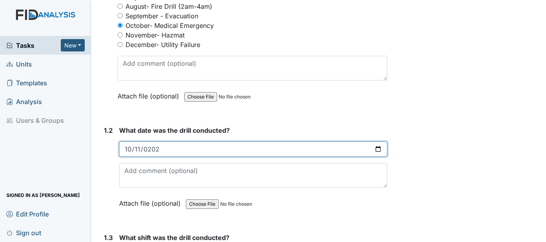
type input "[DATE]"
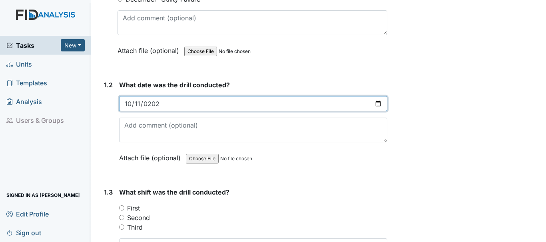
scroll to position [248, 0]
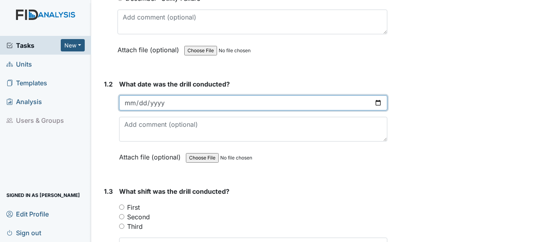
click at [129, 103] on input "date" at bounding box center [253, 102] width 268 height 15
type input "2025-10-11"
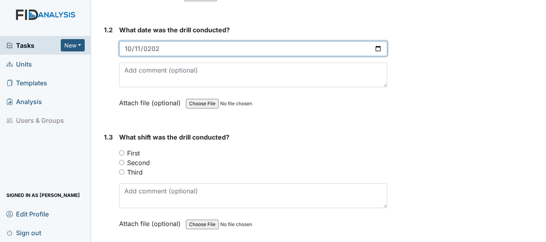
scroll to position [303, 0]
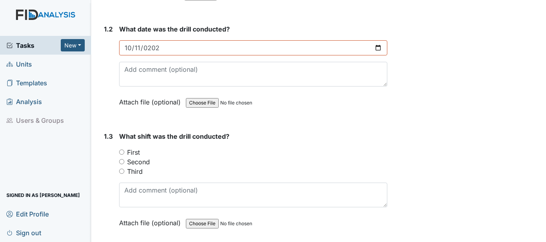
click at [134, 153] on label "First" at bounding box center [133, 153] width 13 height 10
click at [124, 153] on input "First" at bounding box center [121, 152] width 5 height 5
radio input "true"
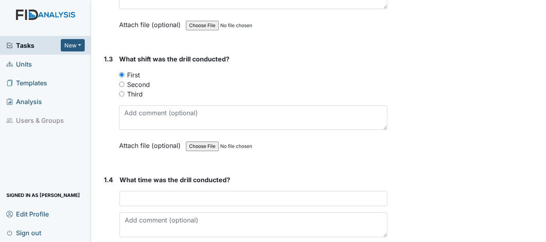
scroll to position [385, 0]
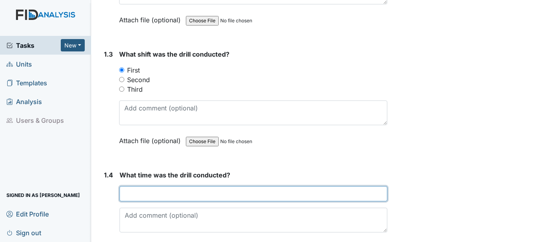
click at [185, 196] on input "text" at bounding box center [253, 194] width 268 height 15
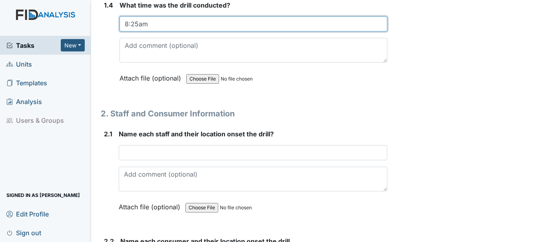
scroll to position [558, 0]
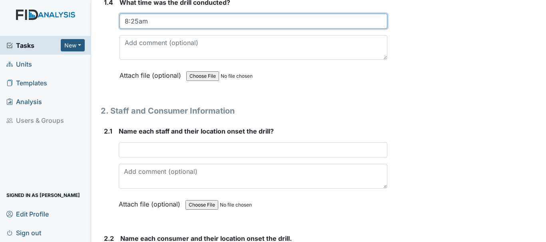
type input "8:25am"
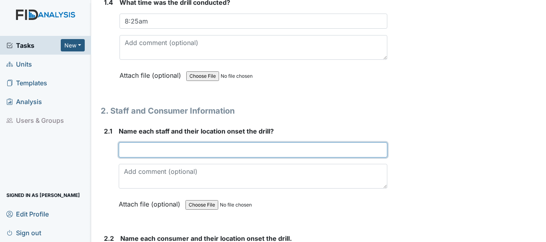
click at [190, 150] on input "text" at bounding box center [253, 150] width 268 height 15
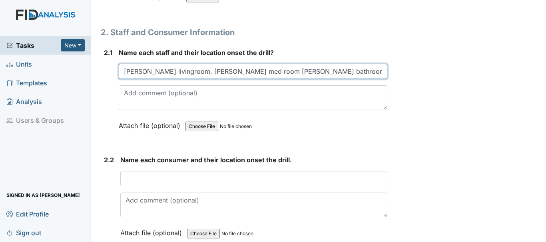
scroll to position [638, 0]
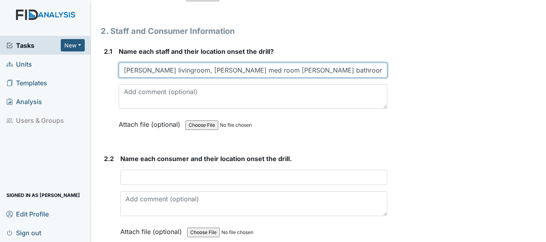
type input "Natalyah livingroom, Tim med room Cynthia bathroom"
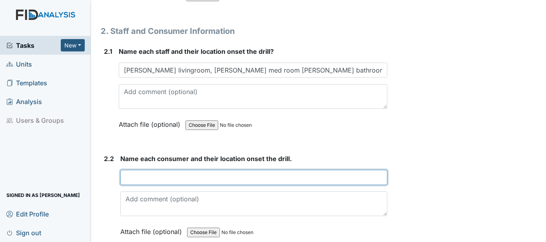
click at [143, 179] on input "text" at bounding box center [253, 177] width 267 height 15
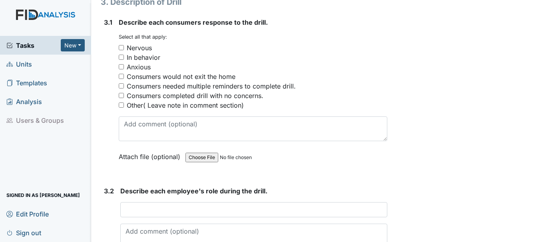
scroll to position [899, 0]
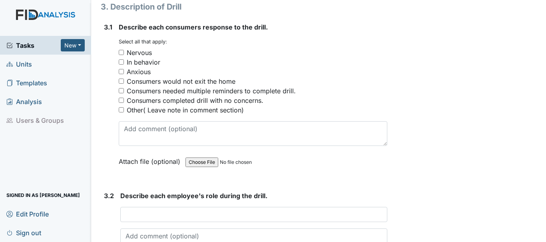
type input "CB med room KL, WD livingroom LJ dining room JJ bathroom KM fell hitting his he…"
click at [121, 100] on input "Consumers completed drill with no concerns." at bounding box center [121, 100] width 5 height 5
checkbox input "true"
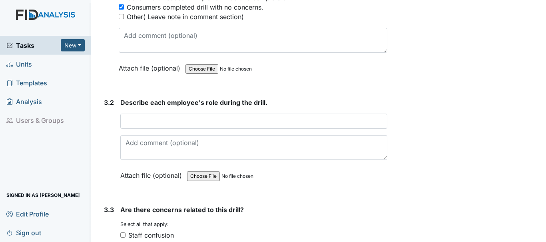
scroll to position [998, 0]
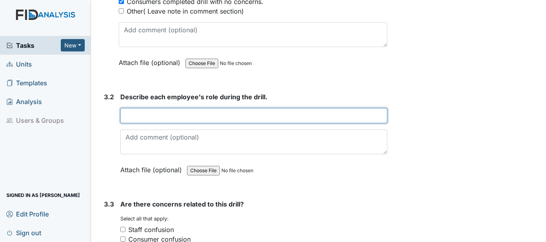
click at [175, 115] on input "text" at bounding box center [253, 115] width 267 height 15
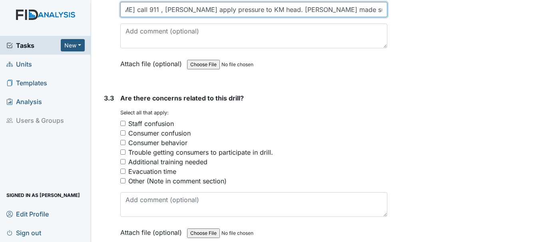
scroll to position [1106, 0]
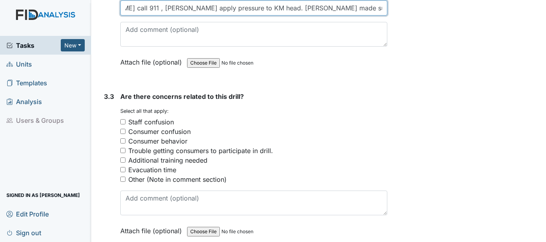
type input "Tim call 911 , Natalyah apply pressure to KM head. Cynthia made sure others con…"
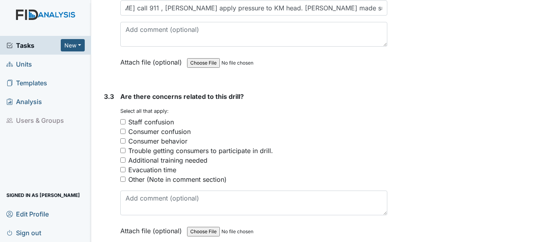
click at [125, 179] on input "Other (Note in comment section)" at bounding box center [122, 179] width 5 height 5
checkbox input "true"
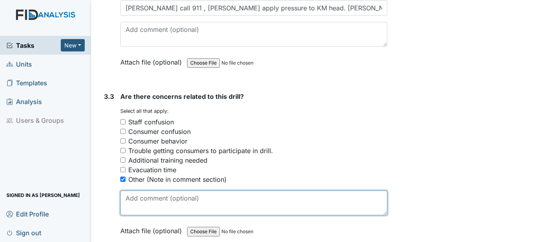
click at [206, 202] on textarea at bounding box center [253, 203] width 267 height 25
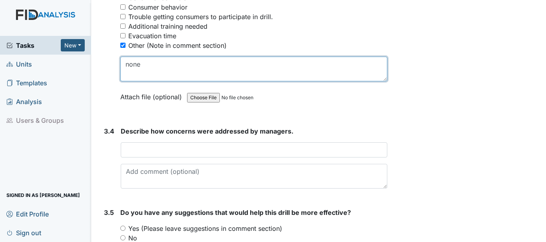
scroll to position [1241, 0]
type textarea "none"
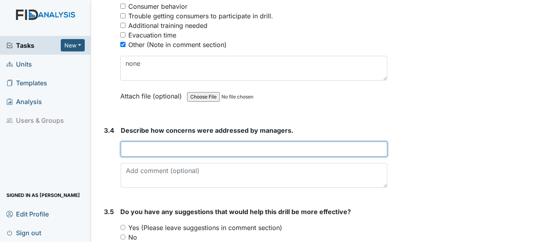
click at [211, 150] on input "text" at bounding box center [254, 149] width 266 height 15
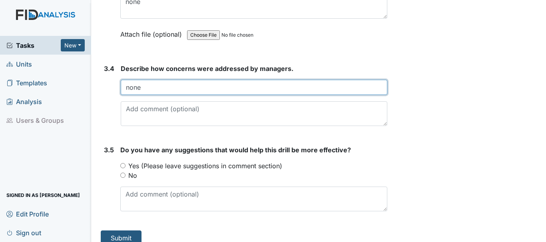
scroll to position [1304, 0]
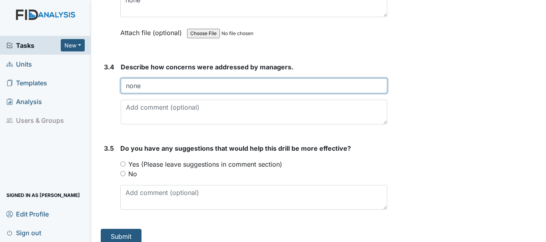
type input "none"
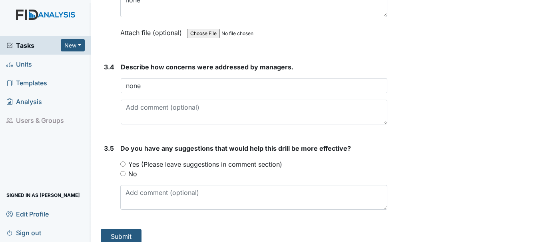
click at [123, 174] on input "No" at bounding box center [122, 173] width 5 height 5
radio input "true"
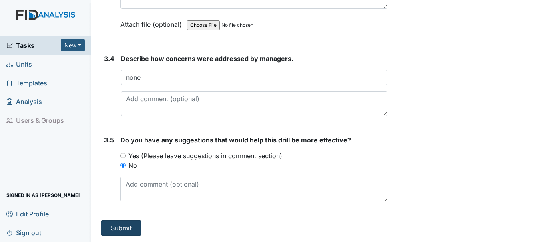
click at [128, 232] on button "Submit" at bounding box center [121, 228] width 41 height 15
